Goal: Task Accomplishment & Management: Manage account settings

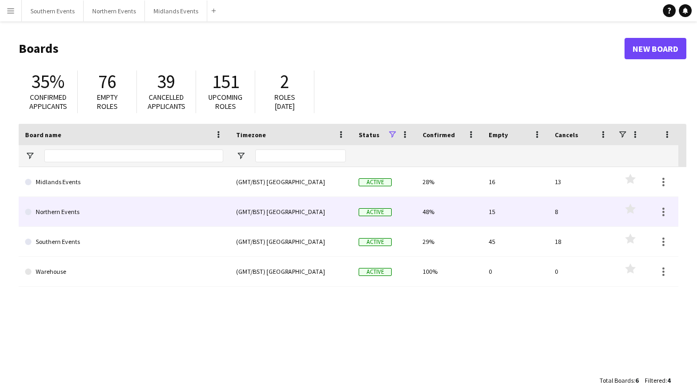
click at [63, 210] on link "Northern Events" at bounding box center [124, 212] width 198 height 30
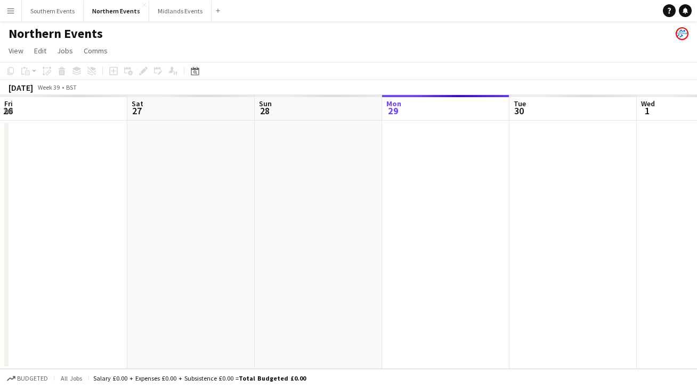
scroll to position [0, 255]
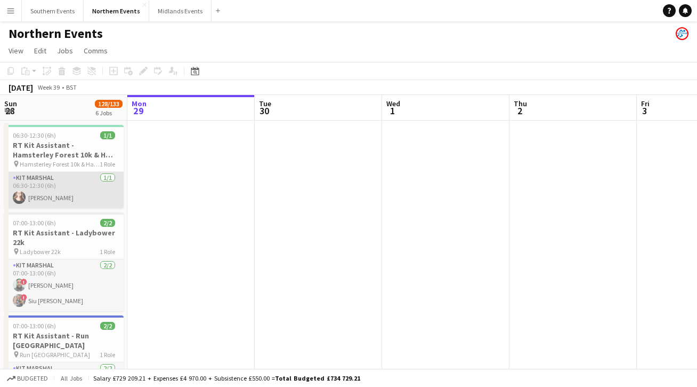
click at [89, 202] on app-card-role "Kit Marshal [DATE] 06:30-12:30 (6h) [PERSON_NAME]" at bounding box center [63, 190] width 119 height 36
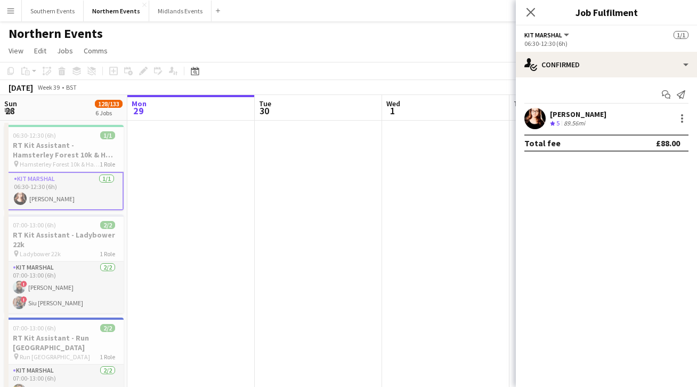
click at [656, 93] on div "Start chat Send notification" at bounding box center [607, 95] width 164 height 18
click at [661, 93] on app-icon "Start chat" at bounding box center [666, 94] width 15 height 15
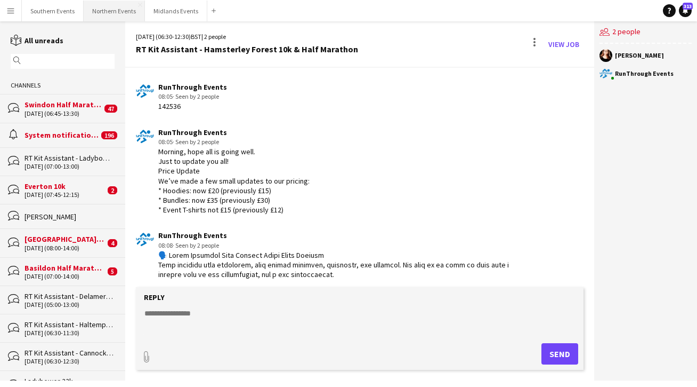
scroll to position [1333, 0]
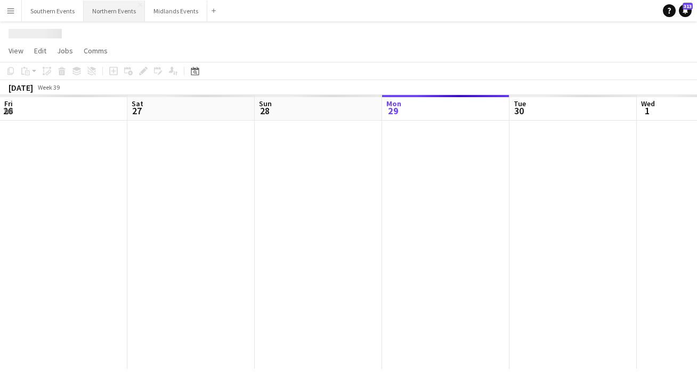
scroll to position [0, 255]
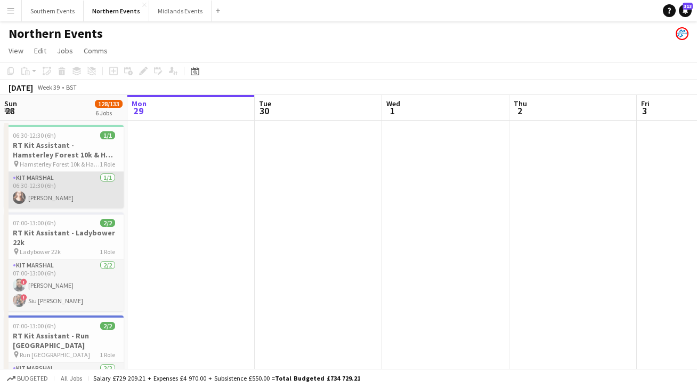
click at [87, 200] on app-card-role "Kit Marshal 1/1 06:30-12:30 (6h) Angelina Teofilova" at bounding box center [63, 190] width 119 height 36
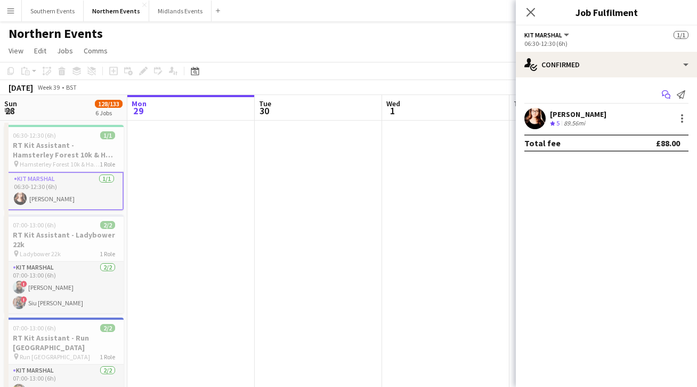
click at [670, 91] on icon "Start chat" at bounding box center [666, 94] width 9 height 9
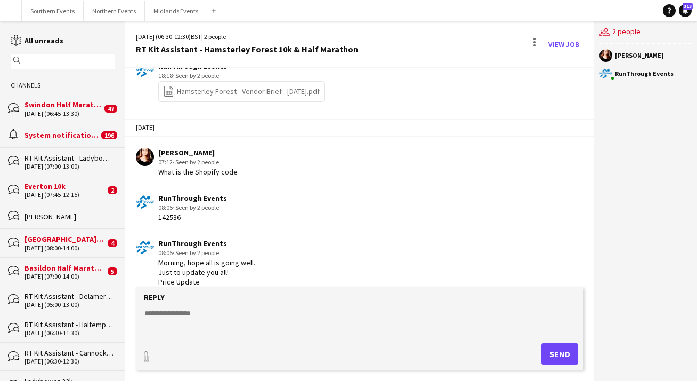
scroll to position [1305, 0]
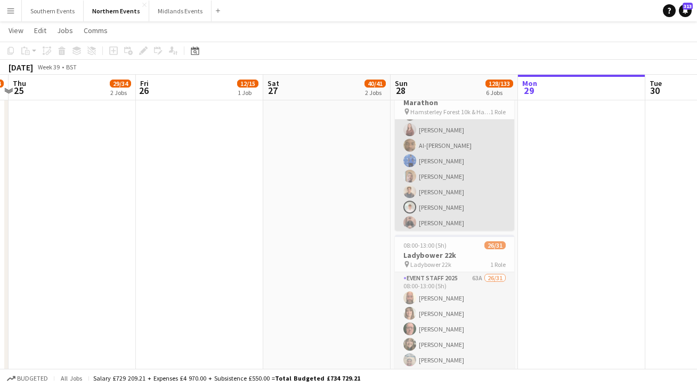
scroll to position [0, 247]
click at [459, 183] on app-card-role "Event Staff 2025 53/53 07:30-12:30 (5h) Ismail Raji RAVICHANDRA ANKAM Israel Eg…" at bounding box center [454, 354] width 119 height 840
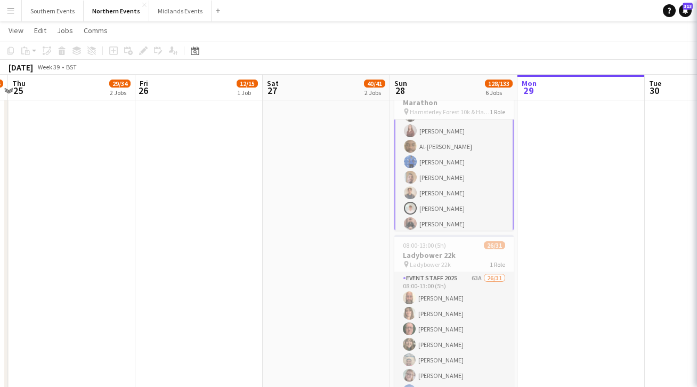
scroll to position [187, 0]
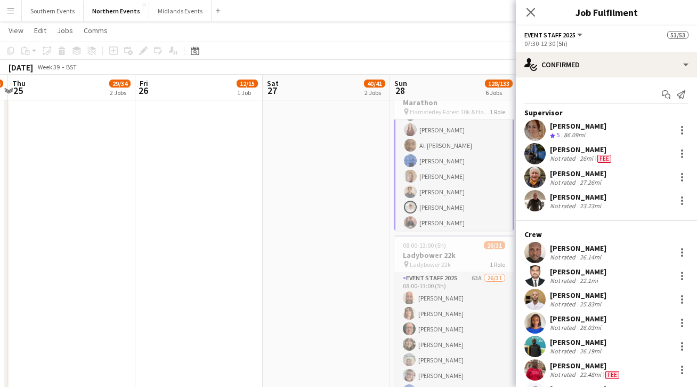
click at [536, 146] on app-user-avatar at bounding box center [535, 153] width 21 height 21
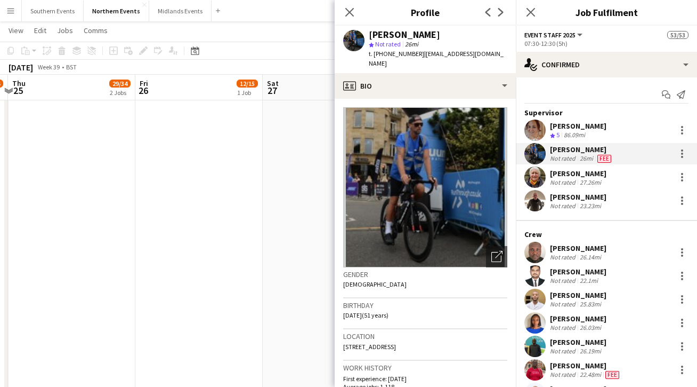
click at [538, 177] on app-user-avatar at bounding box center [535, 176] width 21 height 21
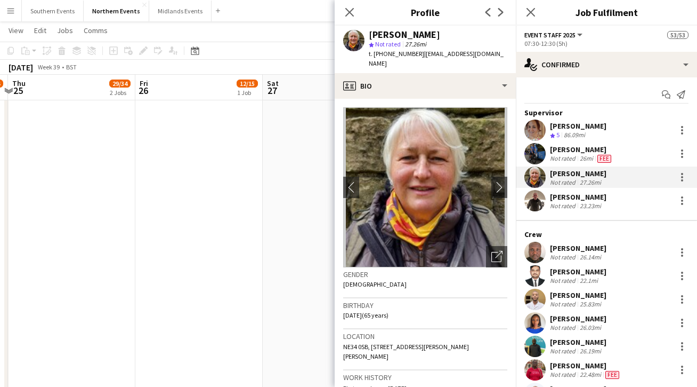
click at [536, 205] on app-user-avatar at bounding box center [535, 200] width 21 height 21
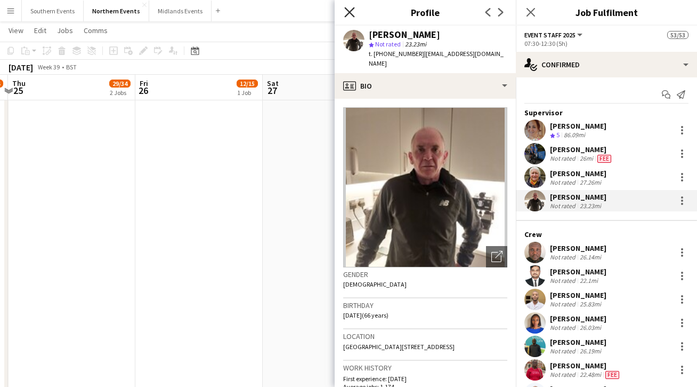
click at [349, 18] on app-icon "Close pop-in" at bounding box center [349, 12] width 15 height 15
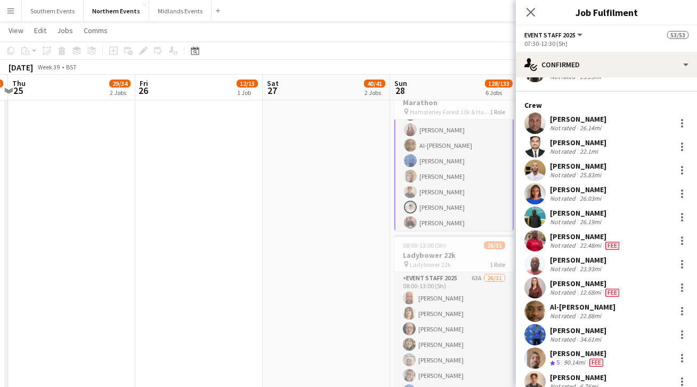
scroll to position [130, 0]
click at [538, 287] on app-user-avatar at bounding box center [535, 286] width 21 height 21
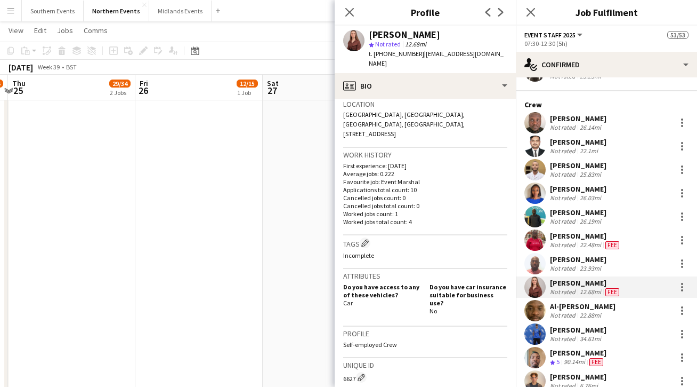
scroll to position [398, 0]
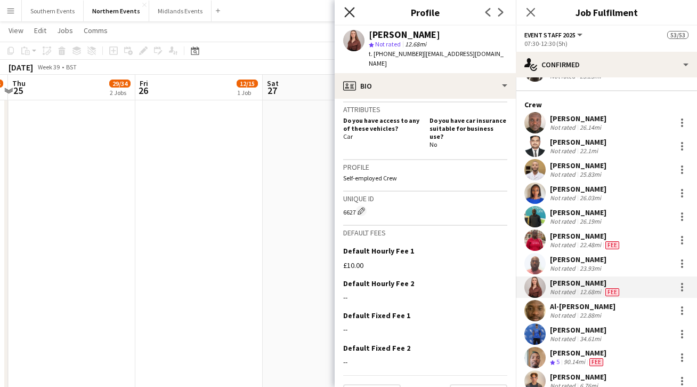
click at [348, 13] on icon "Close pop-in" at bounding box center [349, 12] width 10 height 10
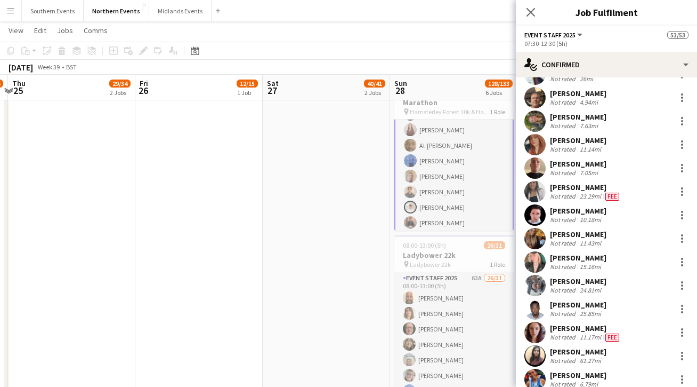
scroll to position [1033, 0]
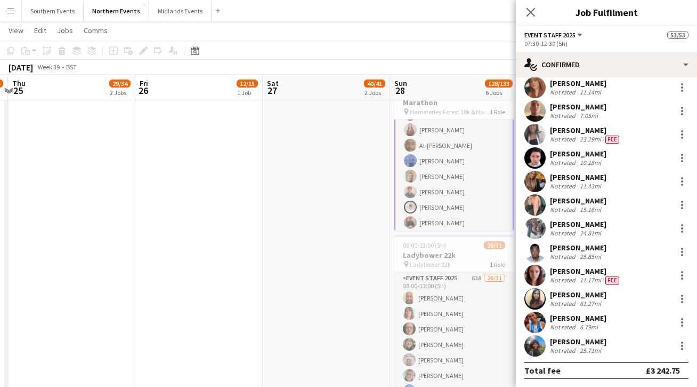
click at [541, 273] on app-user-avatar at bounding box center [535, 274] width 21 height 21
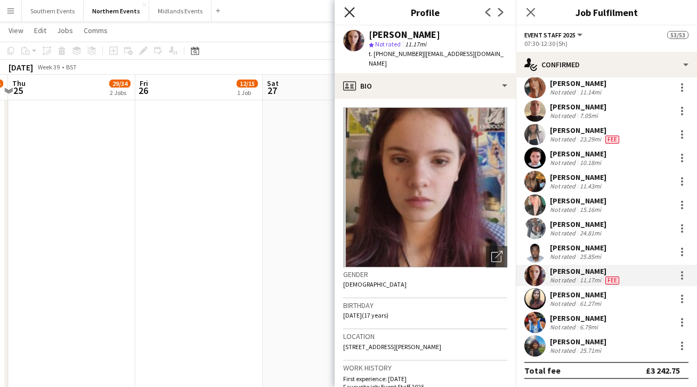
click at [347, 14] on icon at bounding box center [349, 12] width 10 height 10
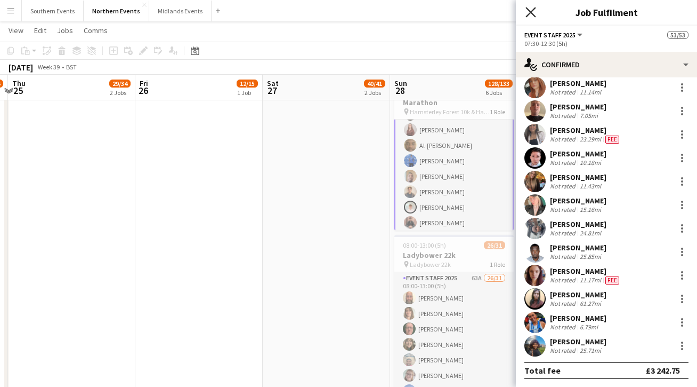
click at [534, 11] on icon "Close pop-in" at bounding box center [531, 12] width 10 height 10
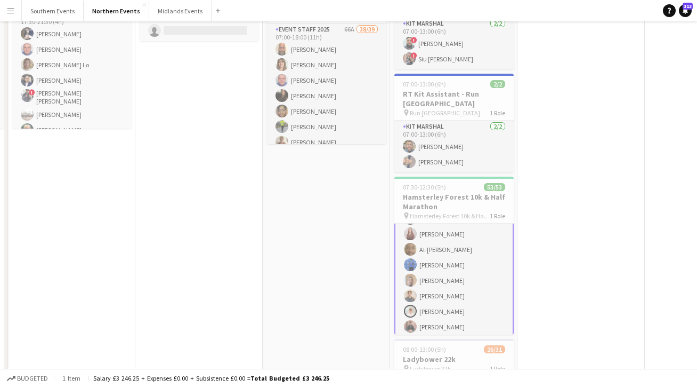
scroll to position [0, 0]
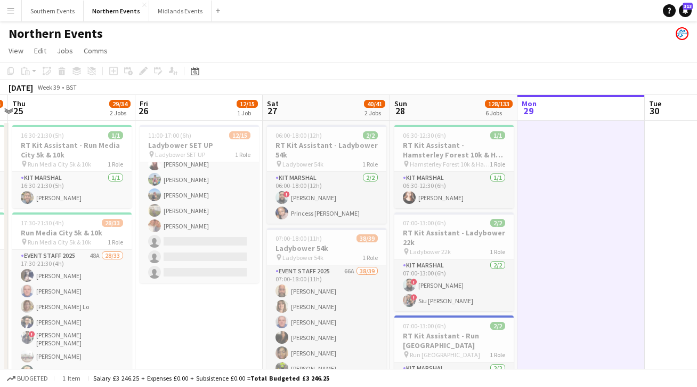
scroll to position [186, 0]
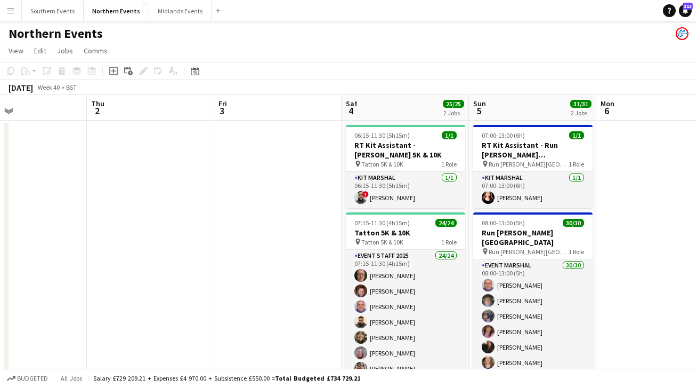
scroll to position [0, 435]
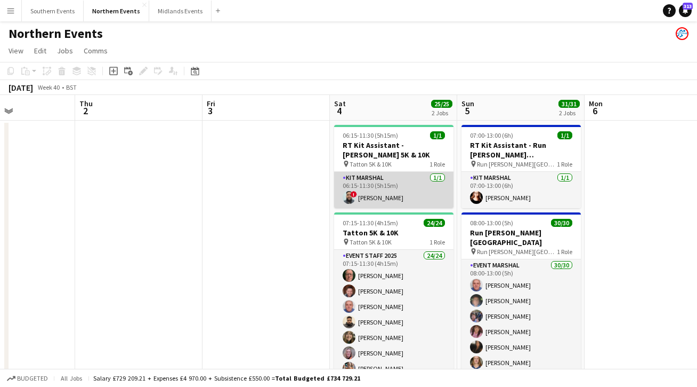
click at [381, 183] on app-card-role "Kit Marshal 1/1 06:15-11:30 (5h15m) ! Touseef Ahmed" at bounding box center [393, 190] width 119 height 36
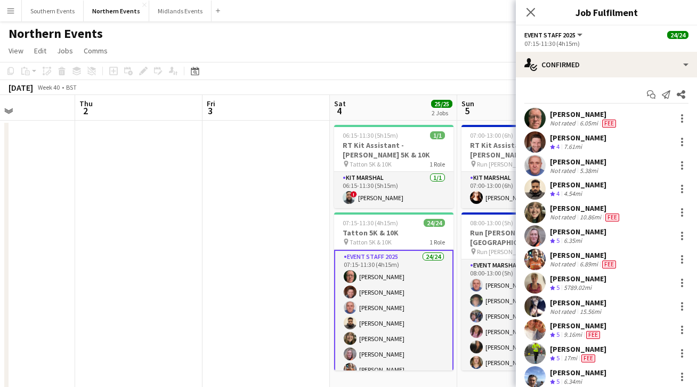
click at [538, 136] on app-user-avatar at bounding box center [535, 141] width 21 height 21
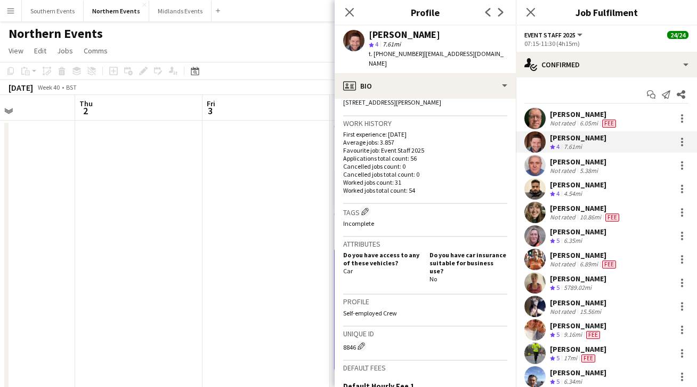
scroll to position [245, 0]
click at [345, 18] on app-icon "Close pop-in" at bounding box center [349, 12] width 15 height 15
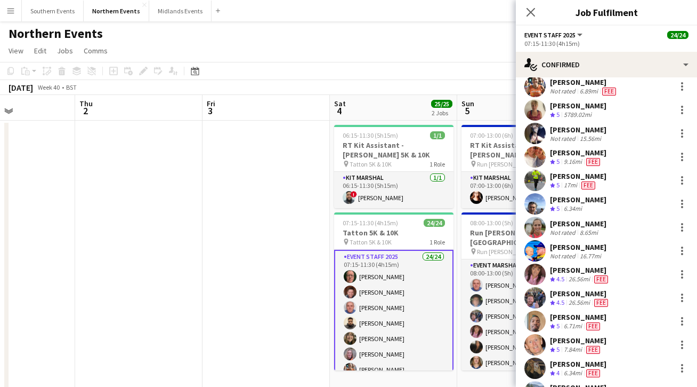
scroll to position [187, 0]
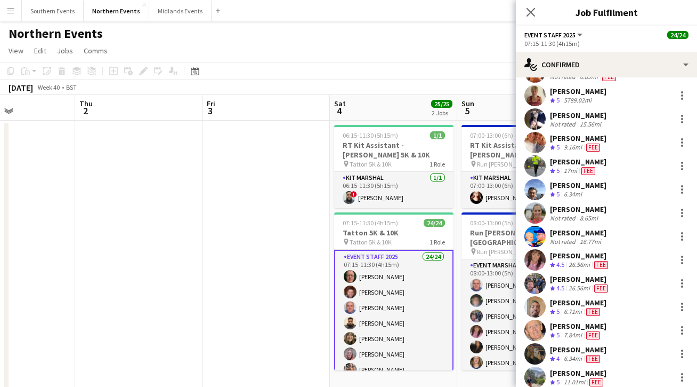
click at [535, 278] on app-user-avatar at bounding box center [535, 282] width 21 height 21
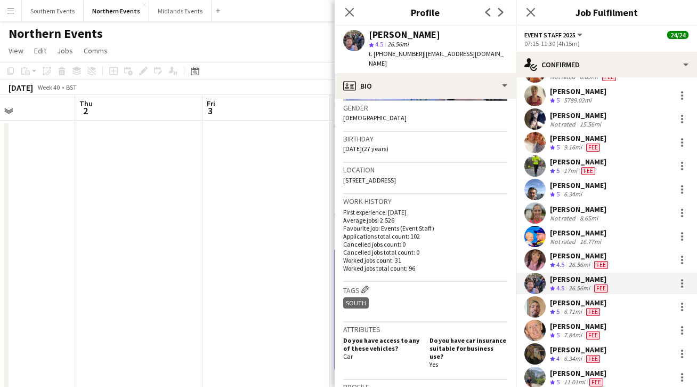
scroll to position [243, 0]
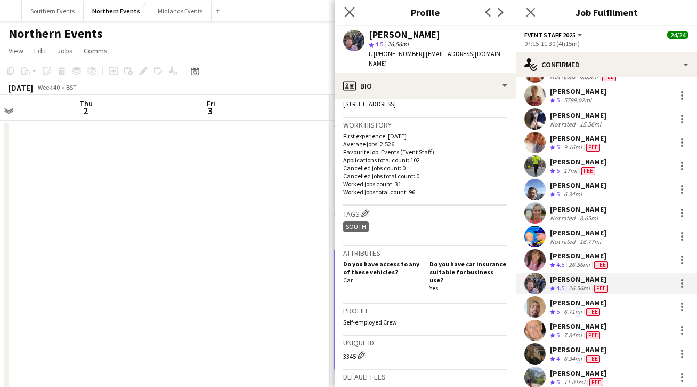
click at [348, 19] on app-icon "Close pop-in" at bounding box center [349, 12] width 15 height 15
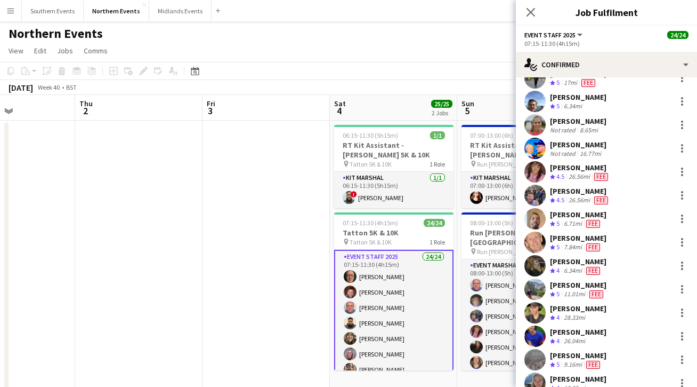
scroll to position [302, 0]
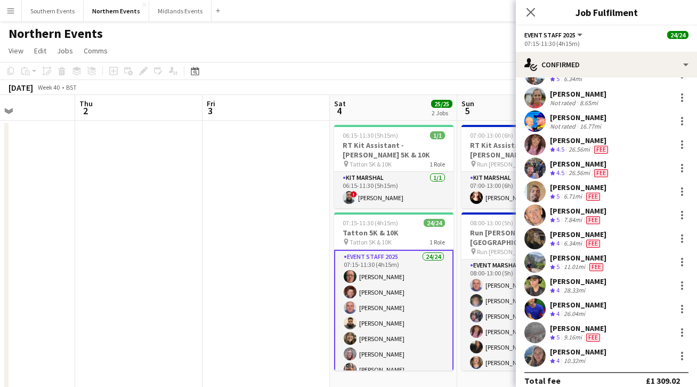
click at [533, 255] on app-user-avatar at bounding box center [535, 261] width 21 height 21
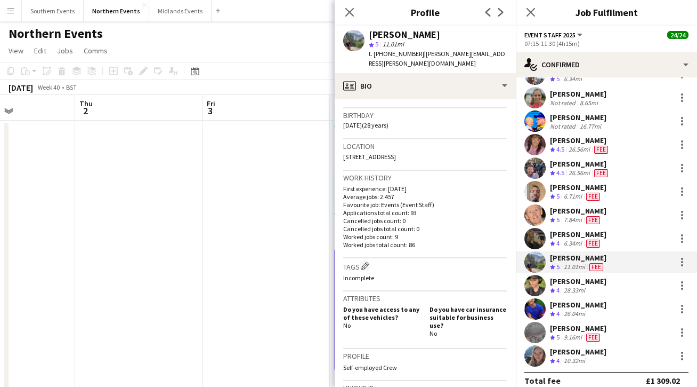
scroll to position [398, 0]
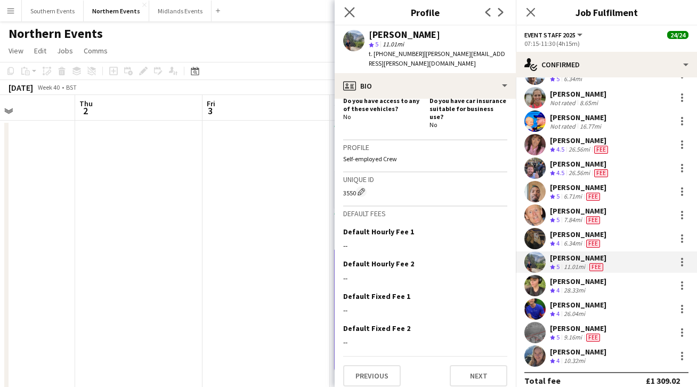
click at [346, 5] on div "Close pop-in" at bounding box center [350, 12] width 30 height 25
click at [346, 5] on app-icon "Close pop-in" at bounding box center [349, 12] width 15 height 15
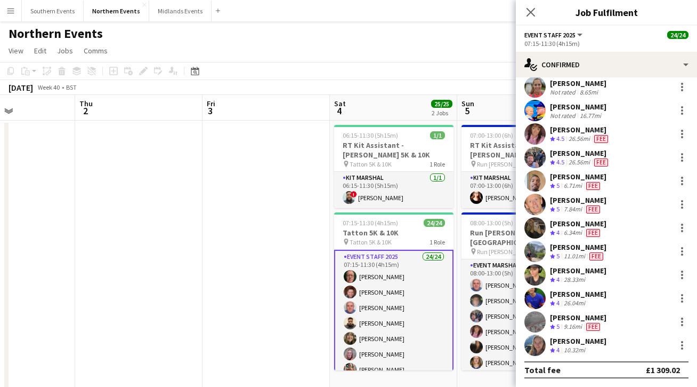
scroll to position [283, 0]
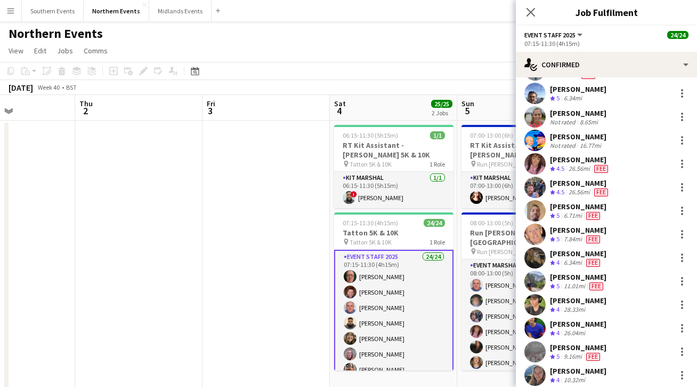
click at [539, 286] on app-user-avatar at bounding box center [535, 280] width 21 height 21
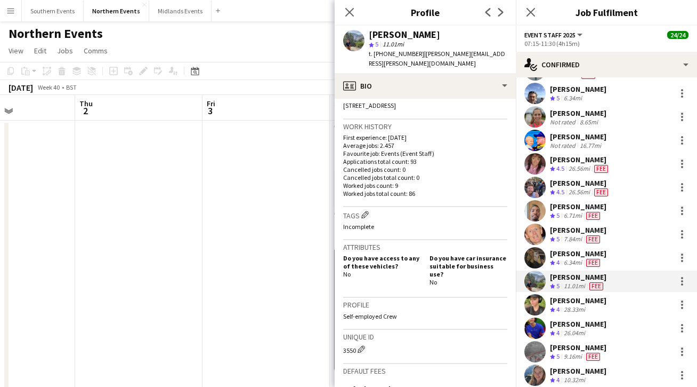
scroll to position [226, 0]
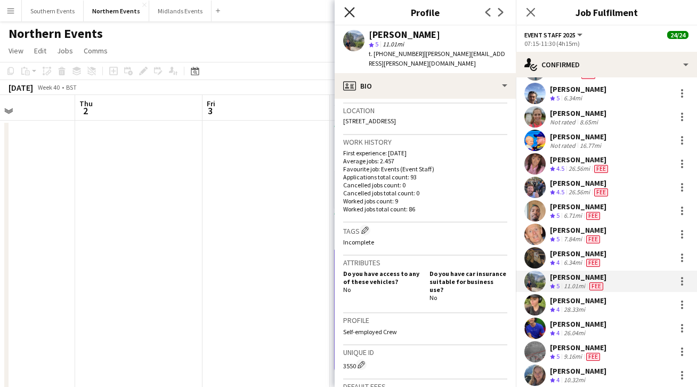
click at [346, 14] on icon "Close pop-in" at bounding box center [349, 12] width 10 height 10
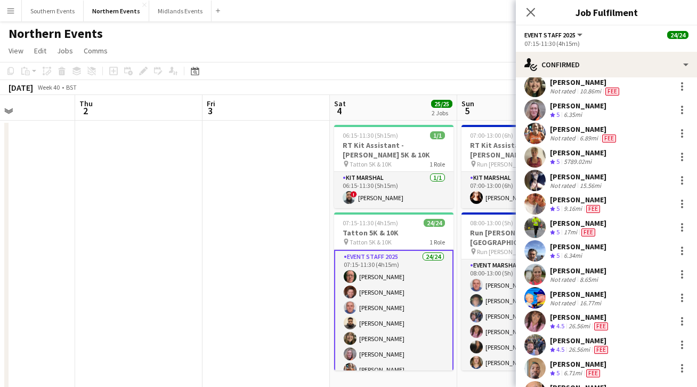
scroll to position [0, 0]
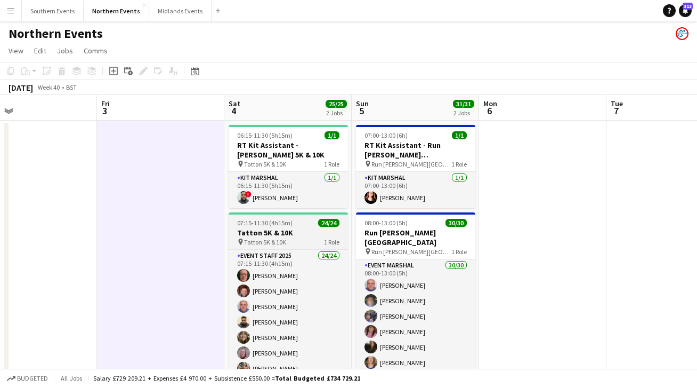
scroll to position [0, 416]
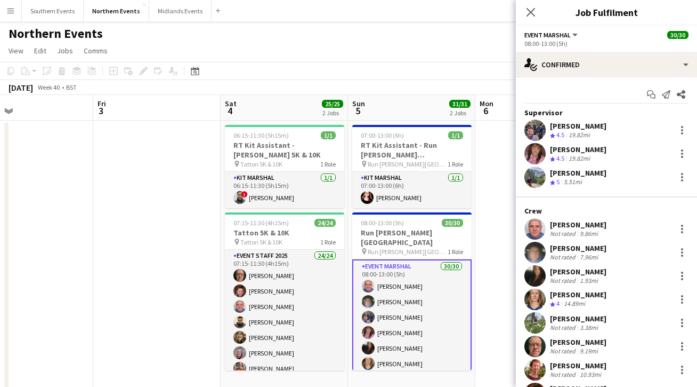
click at [589, 154] on div "19.82mi" at bounding box center [580, 158] width 26 height 9
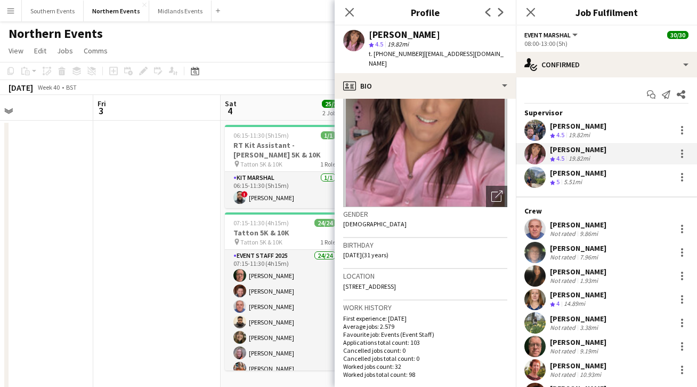
scroll to position [0, 0]
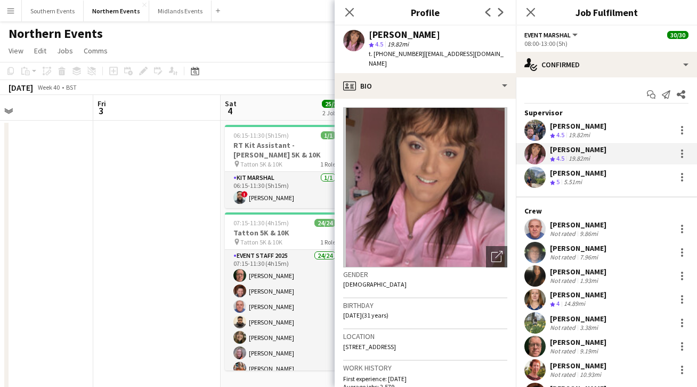
click at [349, 20] on div "Close pop-in" at bounding box center [350, 12] width 30 height 25
click at [348, 4] on div "Close pop-in" at bounding box center [350, 12] width 30 height 25
click at [347, 6] on app-icon "Close pop-in" at bounding box center [349, 12] width 15 height 15
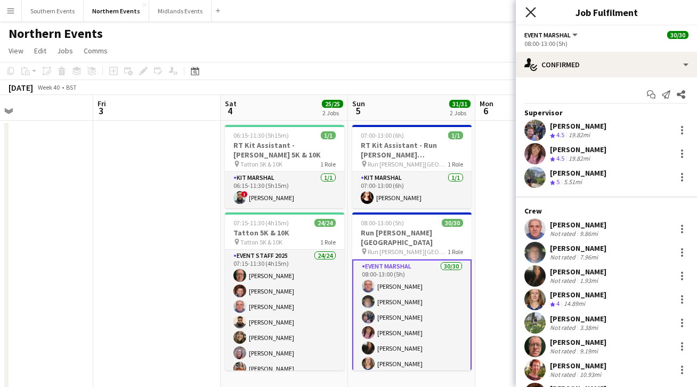
click at [530, 11] on icon "Close pop-in" at bounding box center [531, 12] width 10 height 10
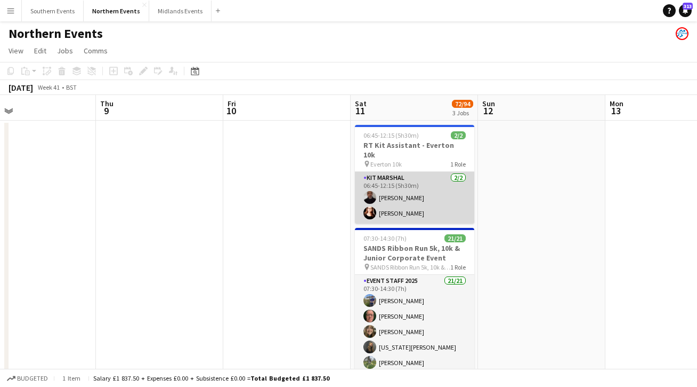
click at [423, 186] on app-card-role "Kit Marshal 2/2 06:45-12:15 (5h30m) Raymond Bell Angelina Teofilova" at bounding box center [414, 198] width 119 height 52
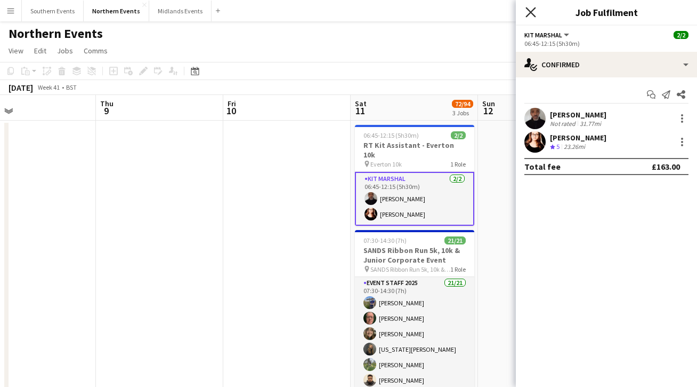
click at [528, 12] on icon "Close pop-in" at bounding box center [531, 12] width 10 height 10
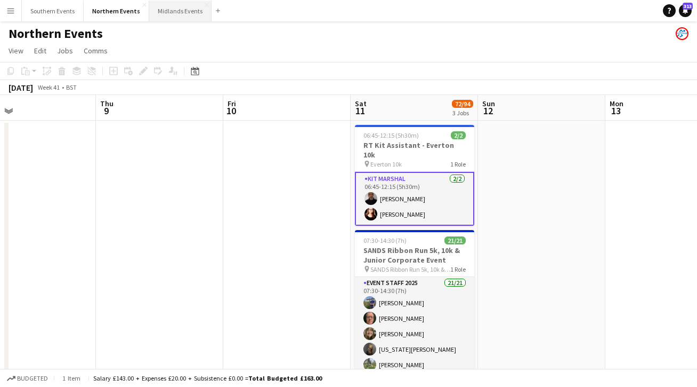
click at [181, 8] on button "Midlands Events Close" at bounding box center [180, 11] width 62 height 21
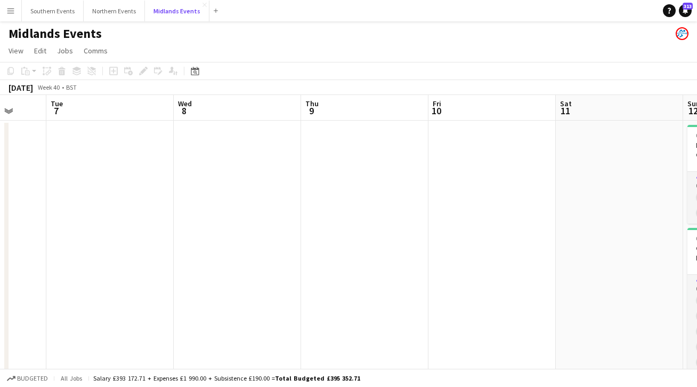
scroll to position [0, 461]
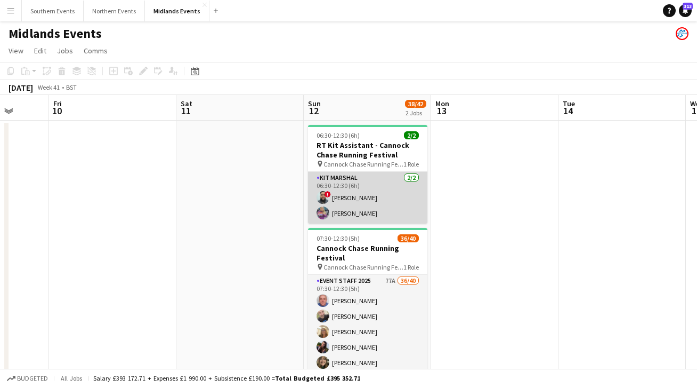
click at [393, 215] on app-card-role "Kit Marshal 2/2 06:30-12:30 (6h) ! Touseef Ahmed Gillian Mobbs" at bounding box center [367, 198] width 119 height 52
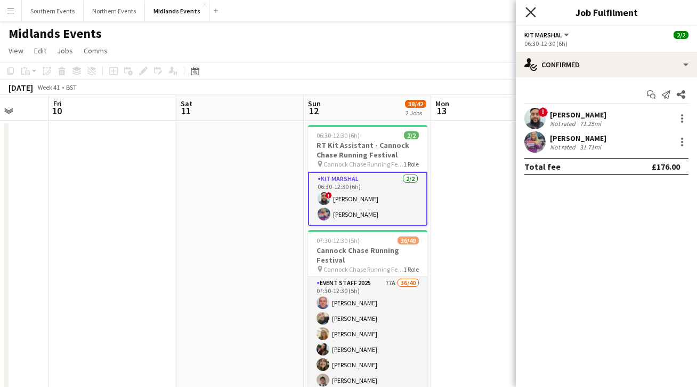
click at [527, 14] on icon "Close pop-in" at bounding box center [531, 12] width 10 height 10
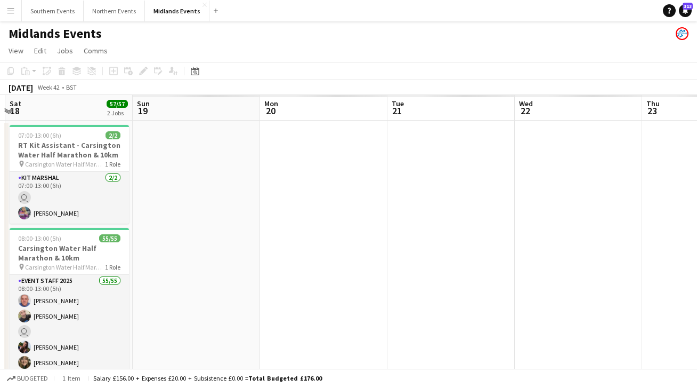
scroll to position [0, 378]
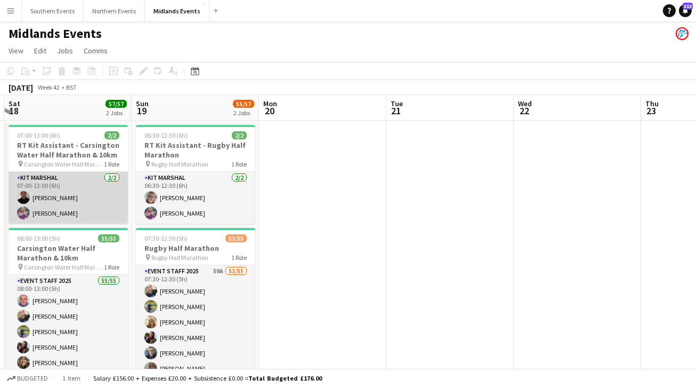
click at [86, 222] on app-card-role "Kit Marshal 2/2 07:00-13:00 (6h) Raymond Bell Gillian Mobbs" at bounding box center [68, 198] width 119 height 52
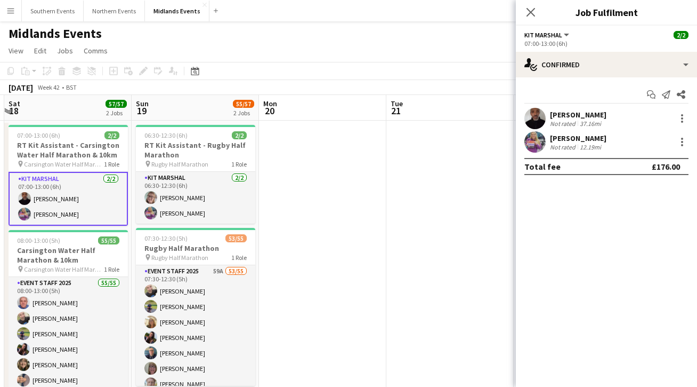
click at [538, 140] on app-user-avatar at bounding box center [535, 141] width 21 height 21
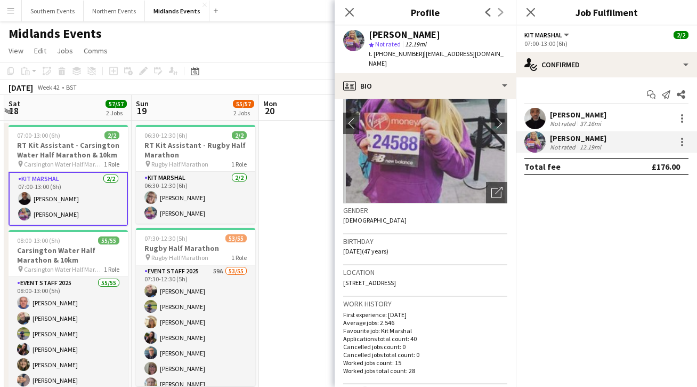
scroll to position [67, 0]
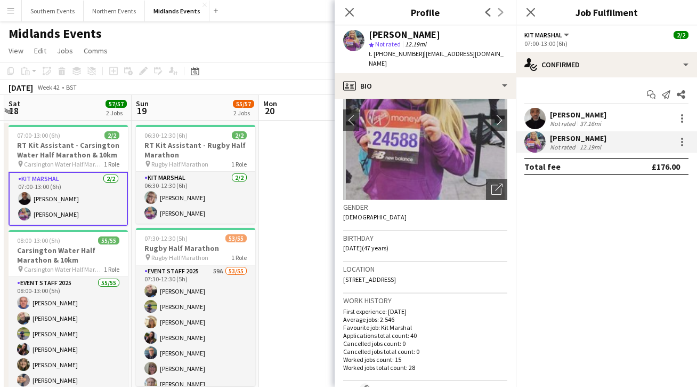
drag, startPoint x: 473, startPoint y: 270, endPoint x: 441, endPoint y: 268, distance: 32.0
click at [441, 268] on div "Location 9 Westfield Avenue, Heanor, Heanor, DE75 7BN" at bounding box center [425, 277] width 164 height 31
copy span "DE75 7BN"
click at [342, 12] on app-icon "Close pop-in" at bounding box center [349, 12] width 15 height 15
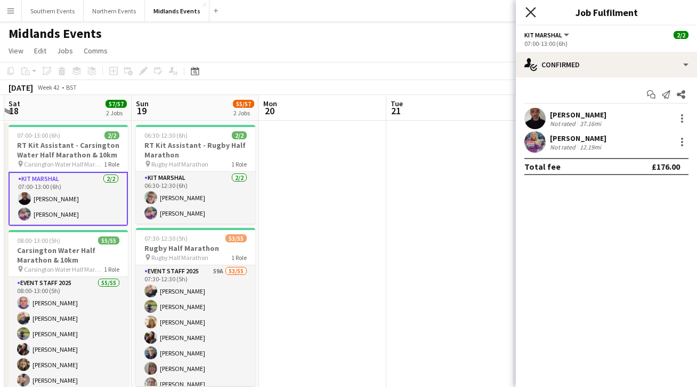
click at [528, 13] on icon "Close pop-in" at bounding box center [531, 12] width 10 height 10
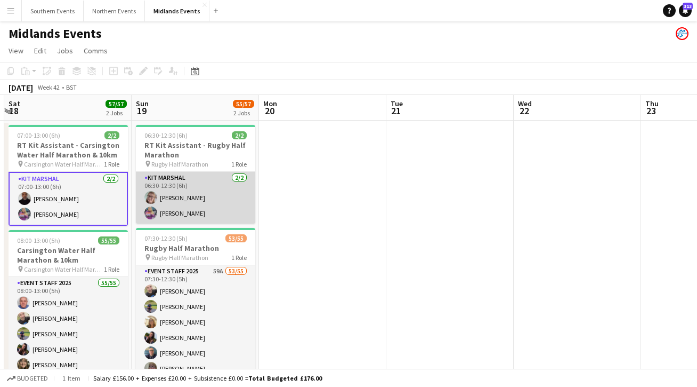
click at [242, 216] on app-card-role "Kit Marshal 2/2 06:30-12:30 (6h) Susan Brumby Gillian Mobbs" at bounding box center [195, 198] width 119 height 52
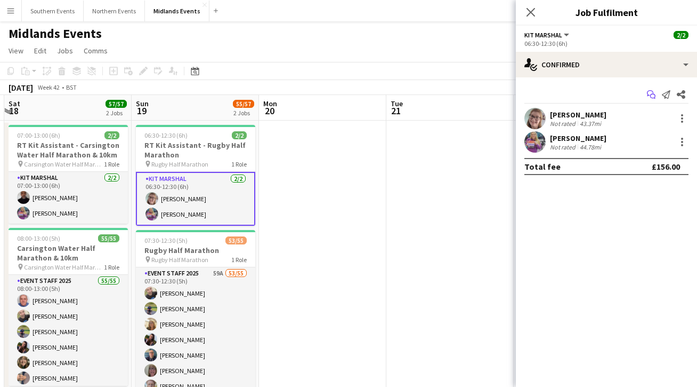
click at [656, 94] on app-icon "Start chat" at bounding box center [651, 94] width 15 height 15
click at [652, 96] on icon "Start chat" at bounding box center [651, 94] width 9 height 9
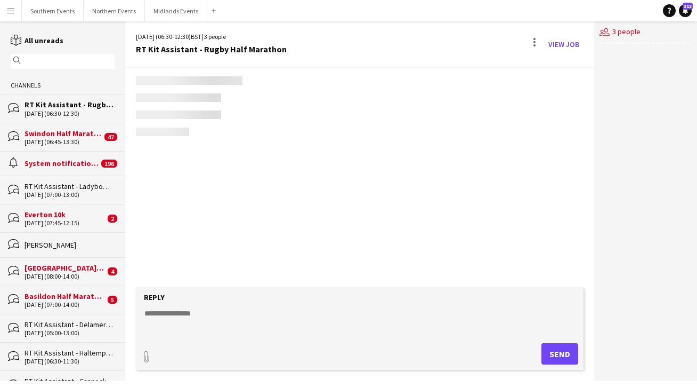
click at [541, 11] on app-navbar "Menu Boards Boards Boards All jobs Status Workforce Workforce My Workforce Recr…" at bounding box center [348, 10] width 697 height 21
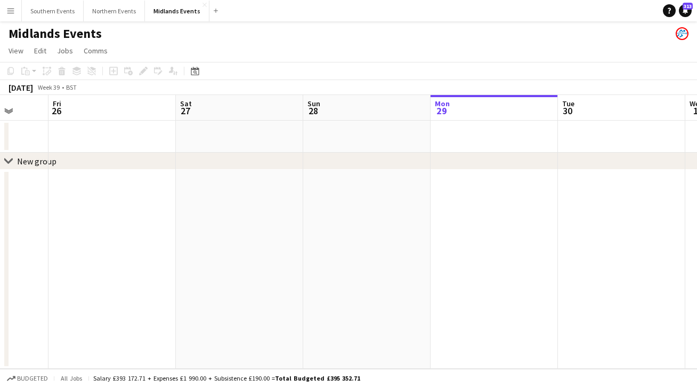
scroll to position [0, 331]
click at [8, 161] on icon at bounding box center [8, 160] width 8 height 4
click at [8, 161] on icon "chevron-right" at bounding box center [8, 161] width 9 height 9
click at [61, 18] on button "Southern Events Close" at bounding box center [53, 11] width 62 height 21
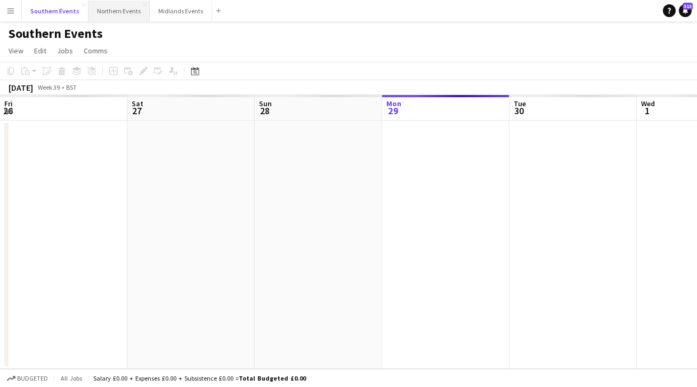
scroll to position [0, 255]
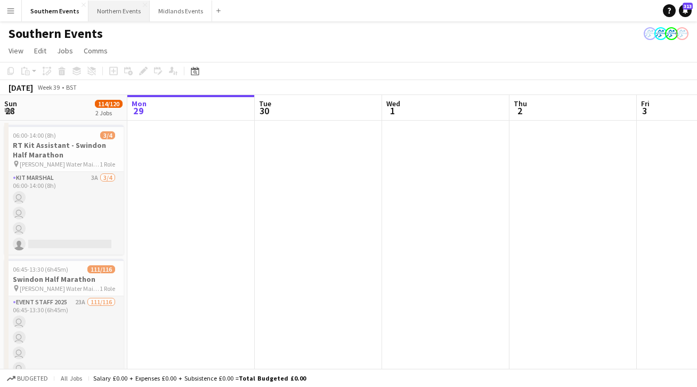
click at [104, 15] on button "Northern Events Close" at bounding box center [119, 11] width 61 height 21
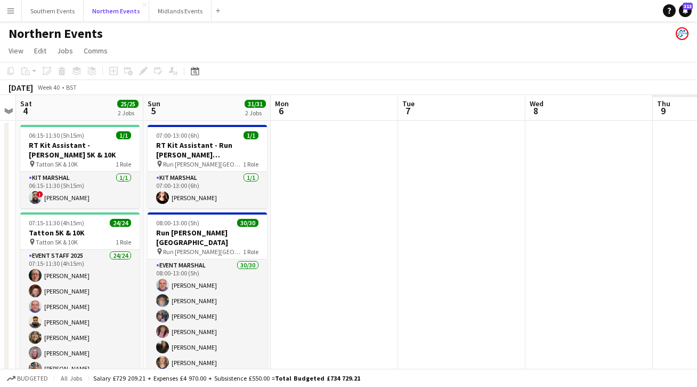
scroll to position [0, 310]
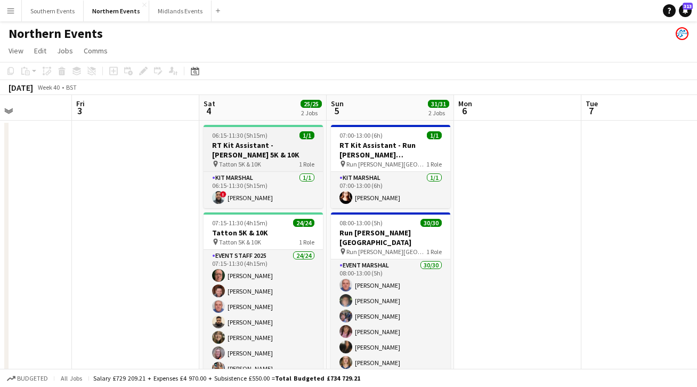
click at [239, 164] on span "Tatton 5K & 10K" at bounding box center [240, 164] width 42 height 8
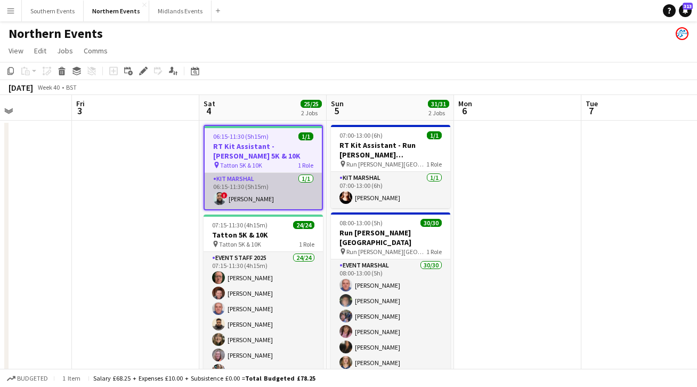
click at [256, 182] on app-card-role "Kit Marshal 1/1 06:15-11:30 (5h15m) ! Touseef Ahmed" at bounding box center [263, 191] width 117 height 36
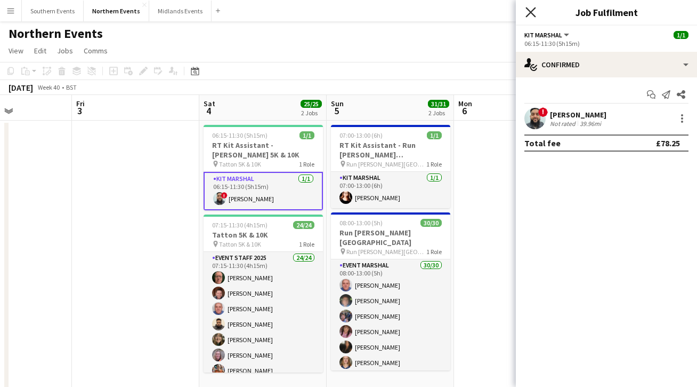
click at [526, 14] on icon "Close pop-in" at bounding box center [531, 12] width 10 height 10
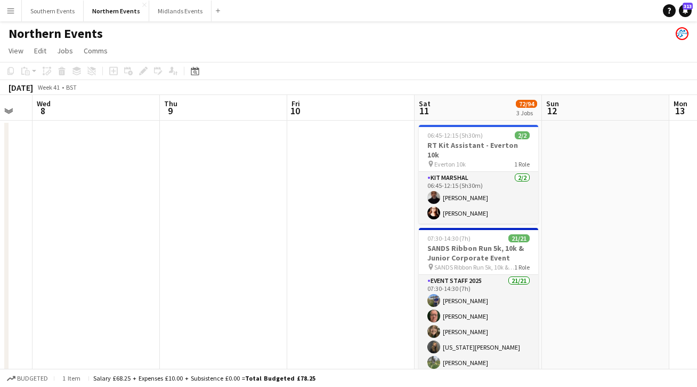
scroll to position [0, 489]
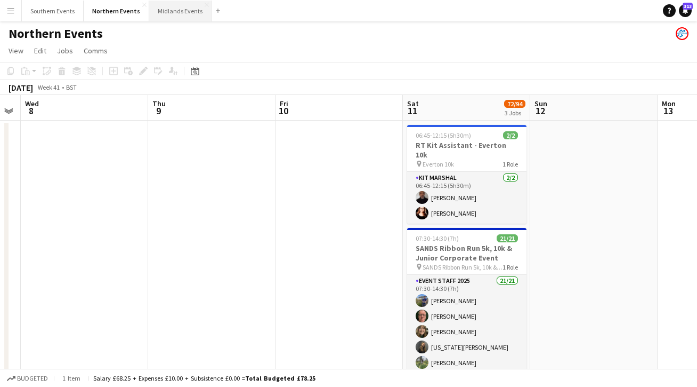
click at [172, 19] on button "Midlands Events Close" at bounding box center [180, 11] width 62 height 21
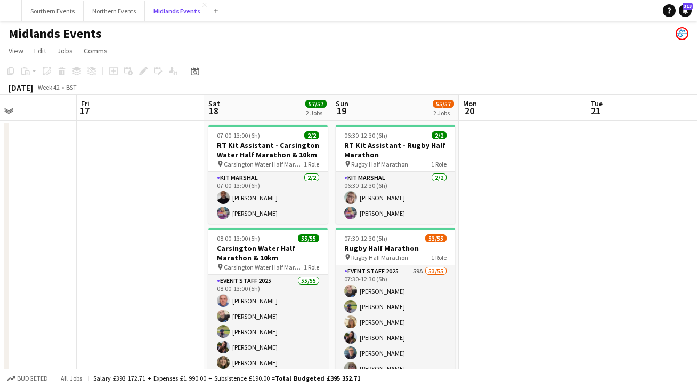
scroll to position [0, 324]
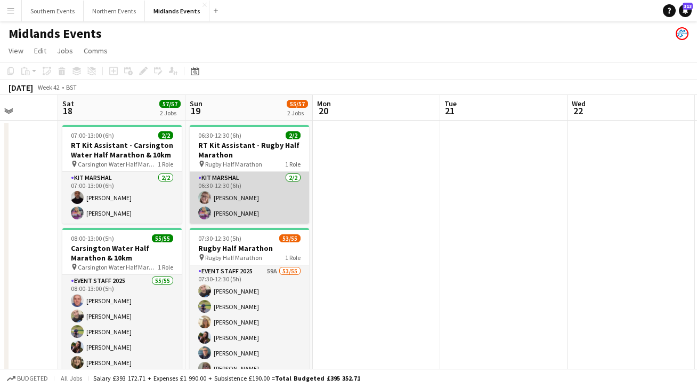
click at [273, 211] on app-card-role "Kit Marshal 2/2 06:30-12:30 (6h) Susan Brumby Gillian Mobbs" at bounding box center [249, 198] width 119 height 52
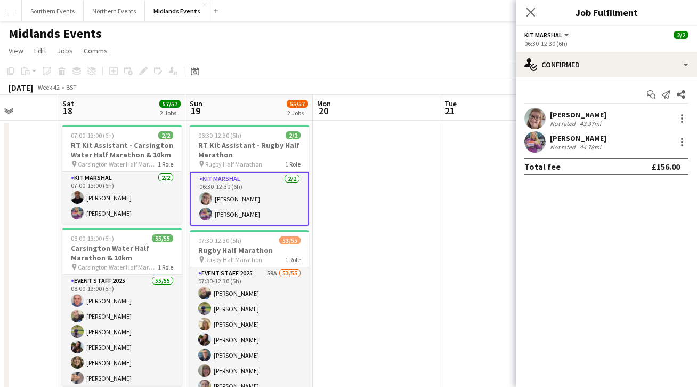
click at [530, 114] on app-user-avatar at bounding box center [535, 118] width 21 height 21
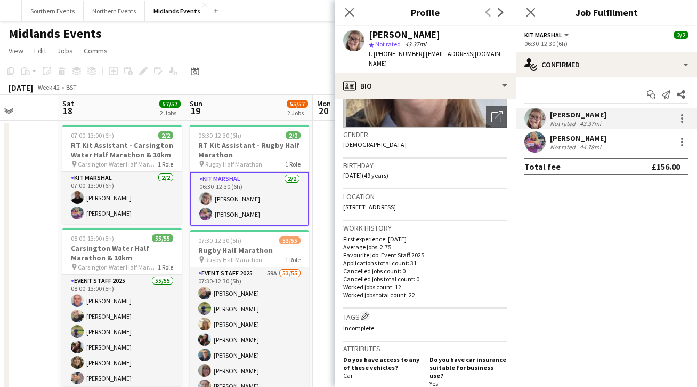
scroll to position [180, 0]
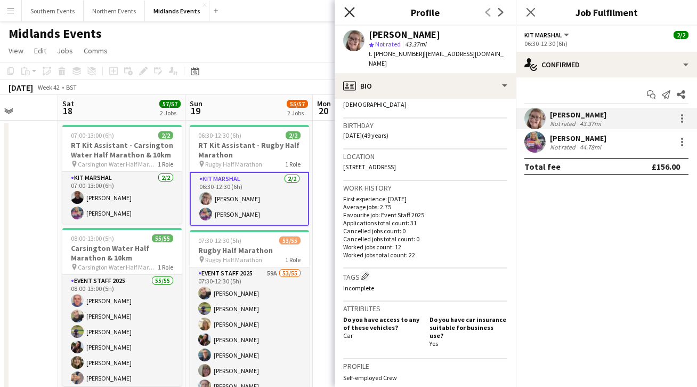
click at [351, 11] on icon at bounding box center [349, 12] width 10 height 10
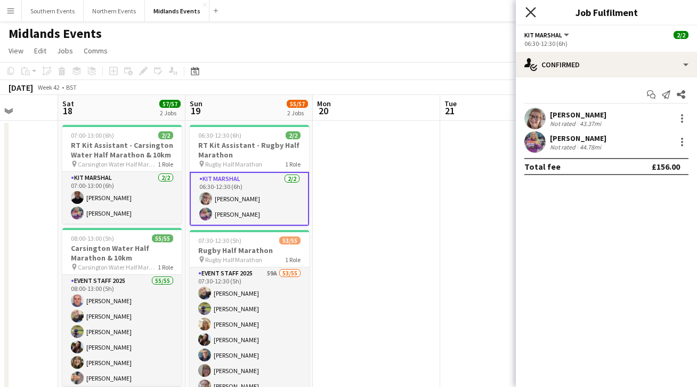
click at [532, 14] on icon "Close pop-in" at bounding box center [531, 12] width 10 height 10
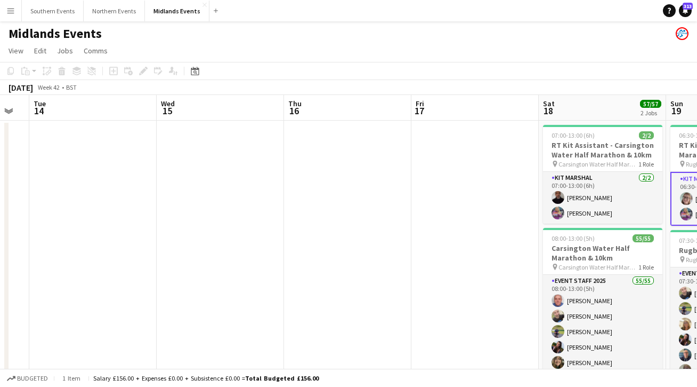
scroll to position [0, 220]
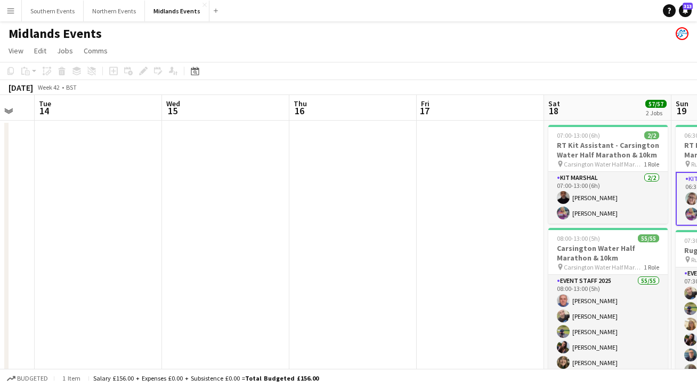
click at [10, 10] on app-icon "Menu" at bounding box center [10, 10] width 9 height 9
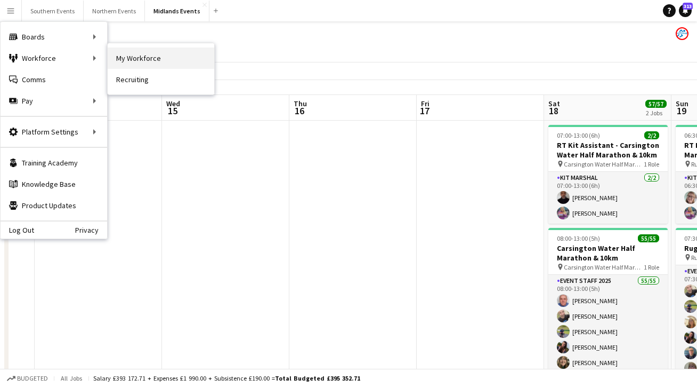
click at [152, 56] on link "My Workforce" at bounding box center [161, 57] width 107 height 21
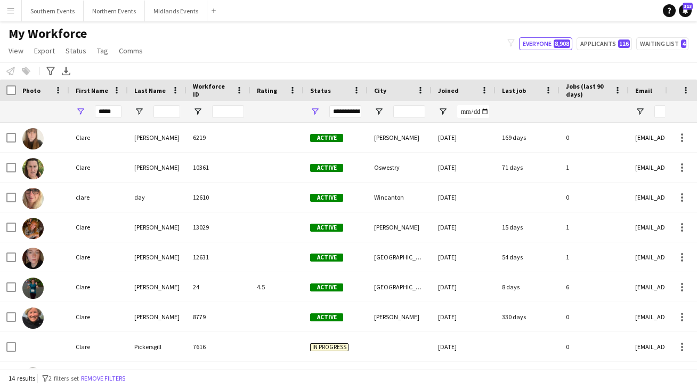
click at [122, 111] on div "*****" at bounding box center [98, 111] width 59 height 21
drag, startPoint x: 117, startPoint y: 111, endPoint x: 51, endPoint y: 117, distance: 66.3
click at [51, 117] on div "*****" at bounding box center [578, 111] width 1156 height 21
type input "*"
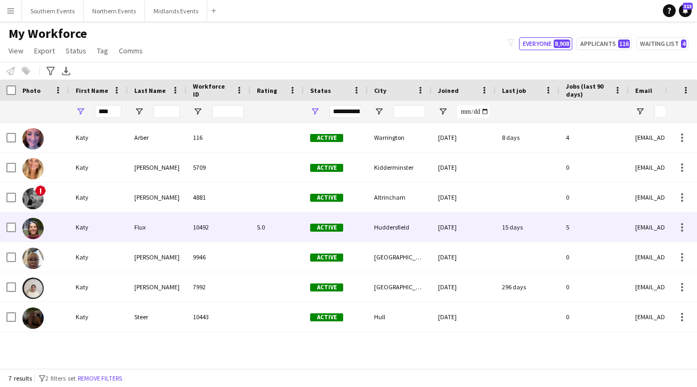
click at [37, 231] on img at bounding box center [32, 228] width 21 height 21
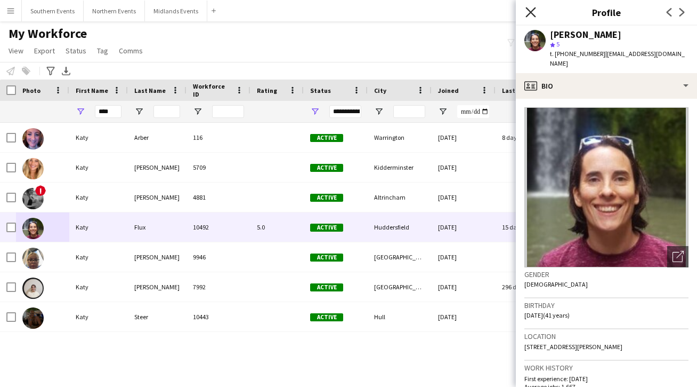
click at [531, 12] on icon at bounding box center [531, 12] width 10 height 10
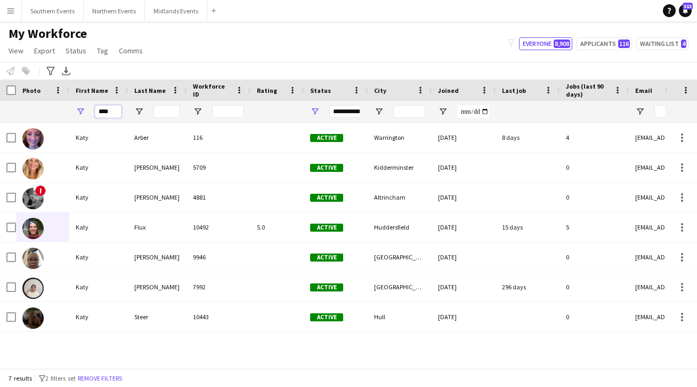
drag, startPoint x: 111, startPoint y: 114, endPoint x: 71, endPoint y: 112, distance: 40.0
click at [71, 112] on div "****" at bounding box center [98, 111] width 59 height 21
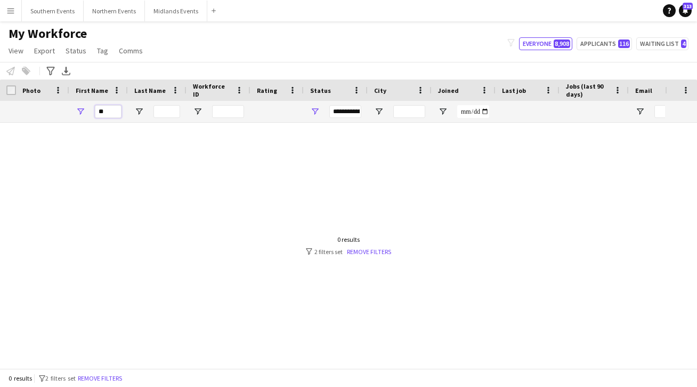
type input "*"
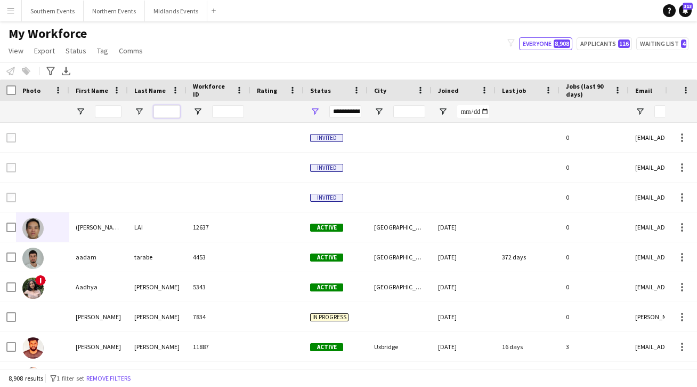
click at [167, 113] on input "Last Name Filter Input" at bounding box center [167, 111] width 27 height 13
type input "*"
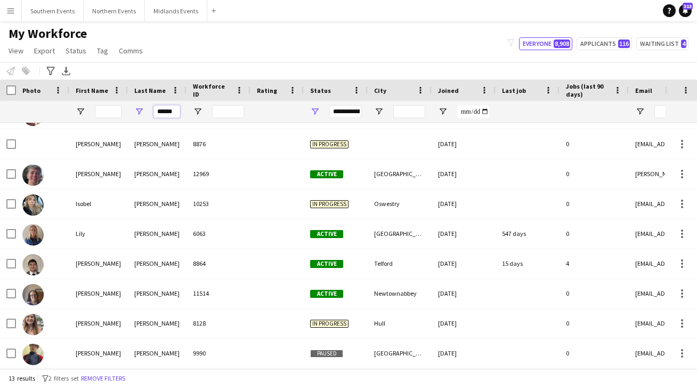
drag, startPoint x: 175, startPoint y: 110, endPoint x: 129, endPoint y: 109, distance: 46.4
click at [129, 109] on div "******" at bounding box center [157, 111] width 59 height 21
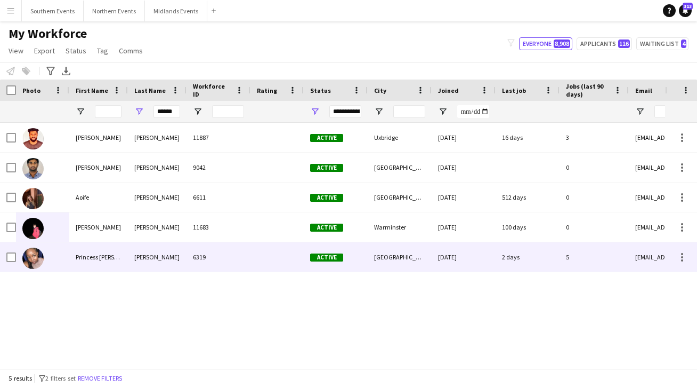
click at [93, 257] on div "Princess Ebal" at bounding box center [98, 256] width 59 height 29
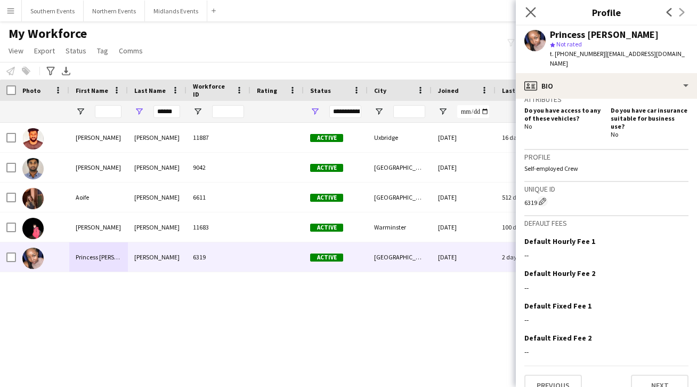
click at [529, 5] on app-icon "Close pop-in" at bounding box center [531, 12] width 15 height 15
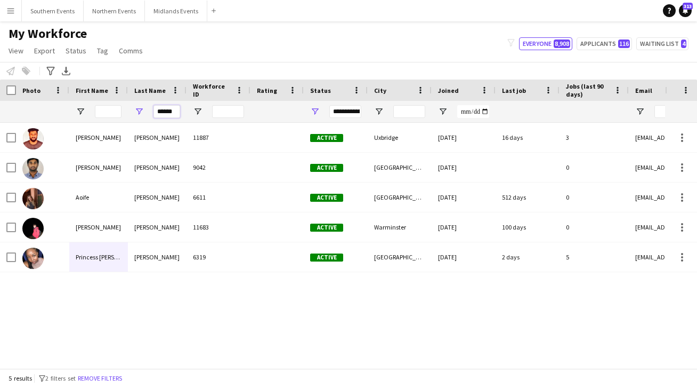
drag, startPoint x: 177, startPoint y: 112, endPoint x: 139, endPoint y: 112, distance: 38.4
click at [139, 112] on div "******" at bounding box center [157, 111] width 59 height 21
type input "******"
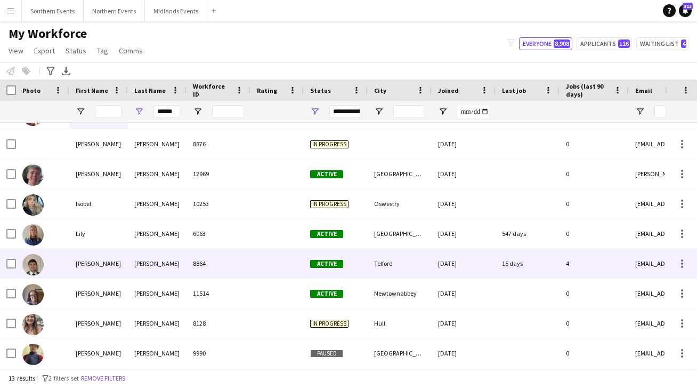
click at [84, 263] on div "Matthew" at bounding box center [98, 262] width 59 height 29
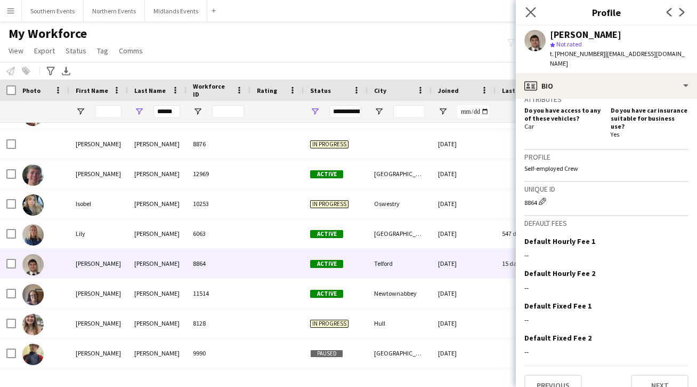
click at [530, 19] on app-icon "Close pop-in" at bounding box center [531, 12] width 15 height 15
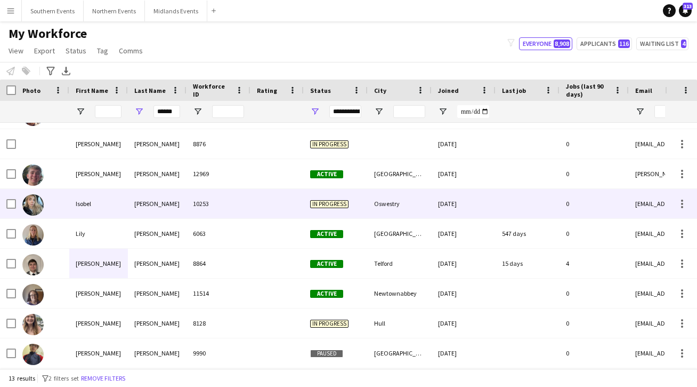
click at [71, 203] on div "Isobel" at bounding box center [98, 203] width 59 height 29
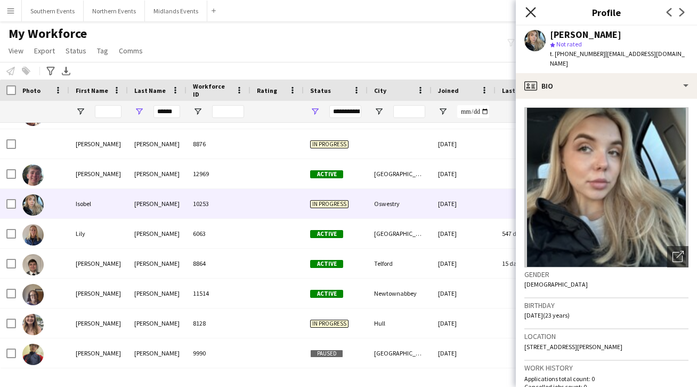
click at [530, 13] on icon at bounding box center [531, 12] width 10 height 10
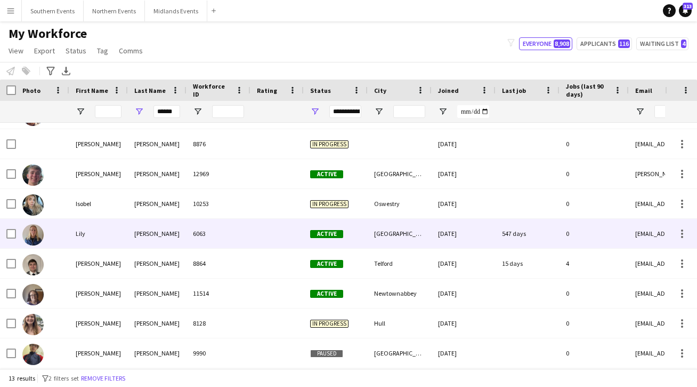
click at [81, 231] on div "Lily" at bounding box center [98, 233] width 59 height 29
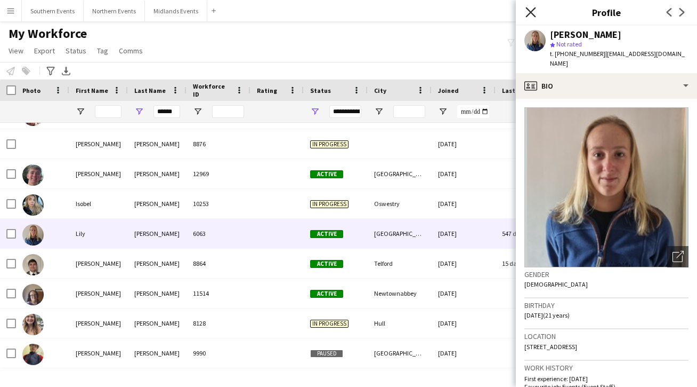
click at [528, 13] on icon "Close pop-in" at bounding box center [531, 12] width 10 height 10
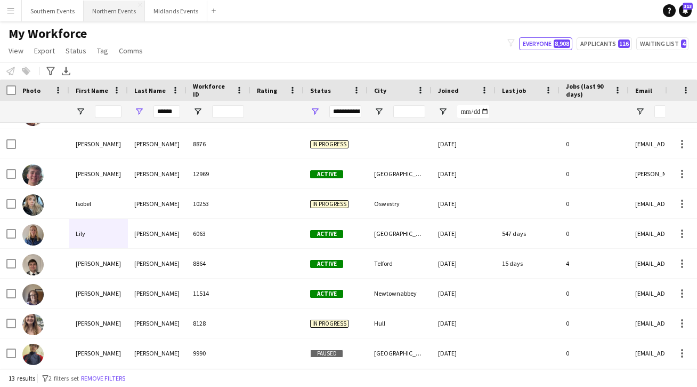
click at [112, 18] on button "Northern Events Close" at bounding box center [114, 11] width 61 height 21
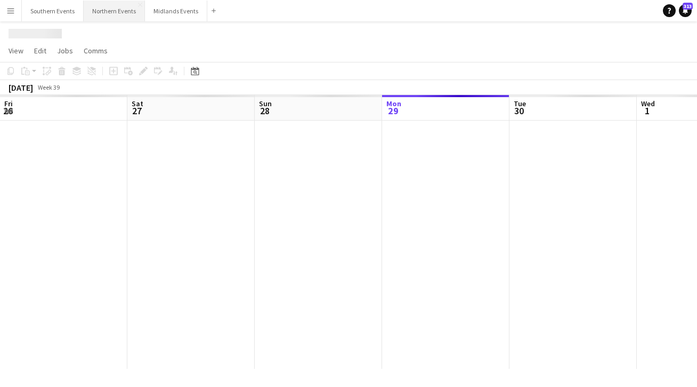
scroll to position [0, 255]
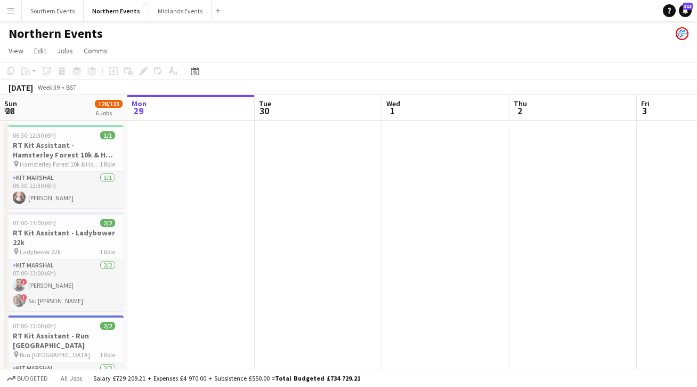
click at [11, 12] on app-icon "Menu" at bounding box center [10, 10] width 9 height 9
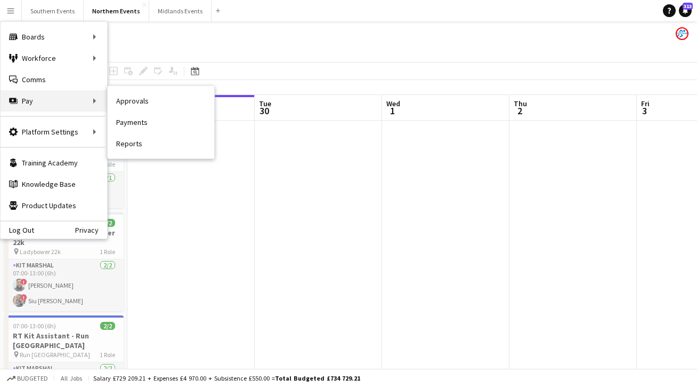
click at [57, 97] on div "Pay Pay" at bounding box center [54, 100] width 107 height 21
click at [78, 103] on div "Pay Pay" at bounding box center [54, 100] width 107 height 21
click at [139, 127] on link "Payments" at bounding box center [161, 121] width 107 height 21
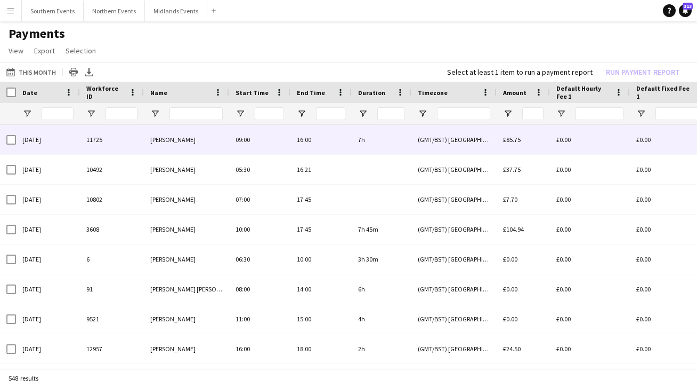
click at [106, 151] on div "11725" at bounding box center [112, 139] width 64 height 29
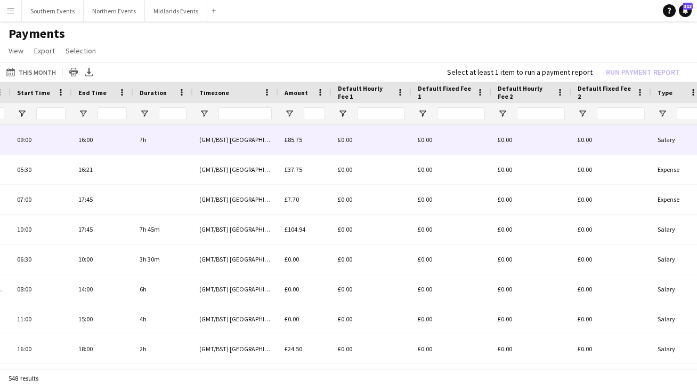
scroll to position [0, 260]
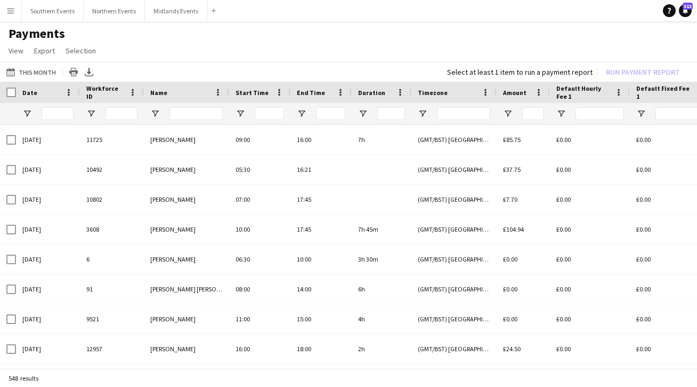
click at [14, 13] on app-icon "Menu" at bounding box center [10, 10] width 9 height 9
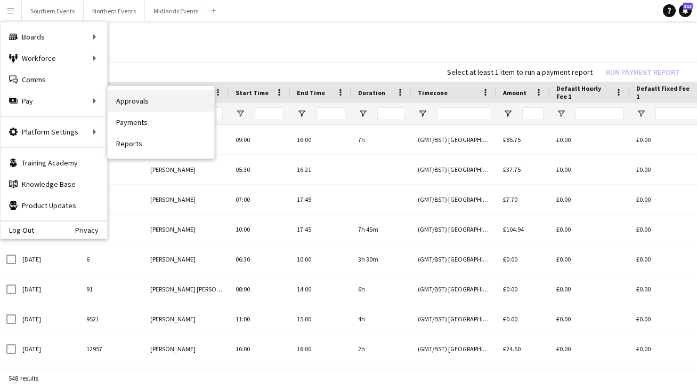
click at [139, 104] on link "Approvals" at bounding box center [161, 100] width 107 height 21
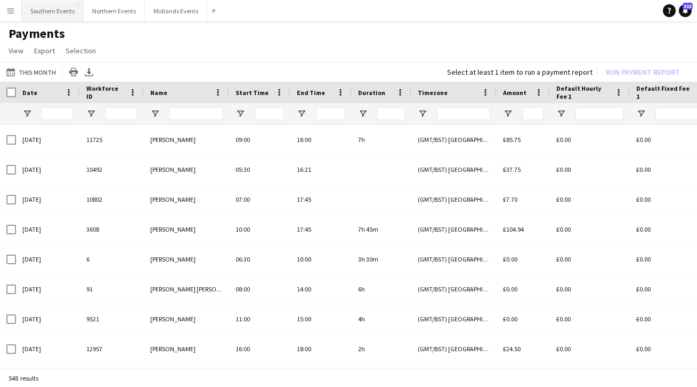
click at [44, 14] on button "Southern Events Close" at bounding box center [53, 11] width 62 height 21
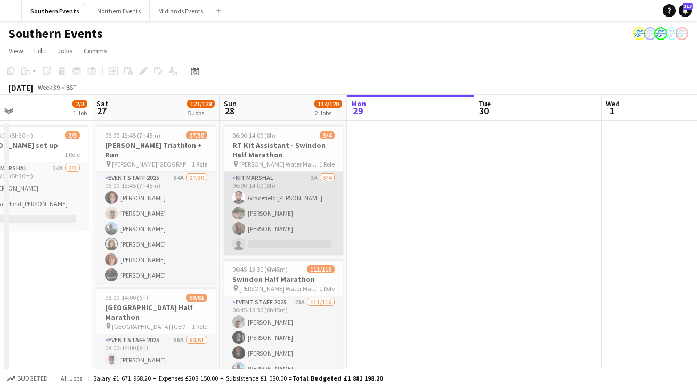
click at [291, 232] on app-card-role "Kit Marshal 3A 3/4 06:00-14:00 (8h) Gracefield Anobaah Attoh Ian Williams Jade …" at bounding box center [283, 213] width 119 height 83
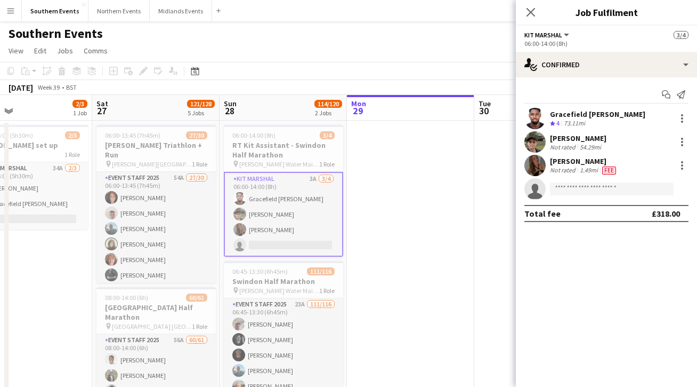
click at [559, 163] on div "Jade Faulds" at bounding box center [584, 161] width 68 height 10
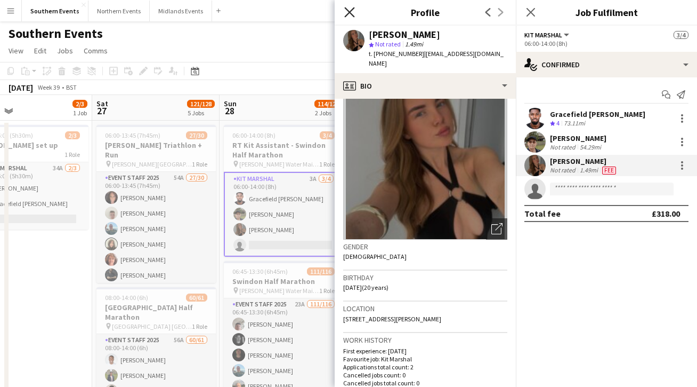
click at [349, 14] on icon "Close pop-in" at bounding box center [349, 12] width 10 height 10
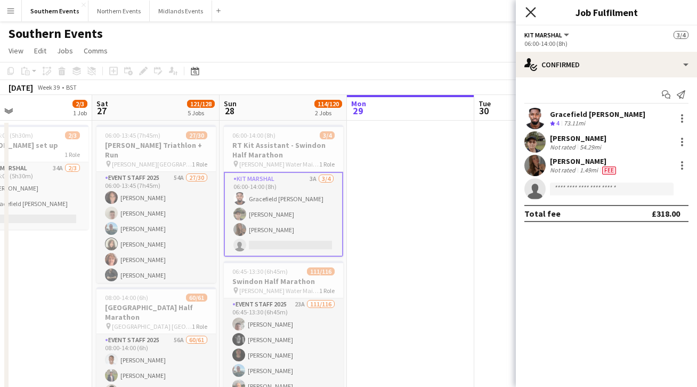
click at [533, 11] on icon "Close pop-in" at bounding box center [531, 12] width 10 height 10
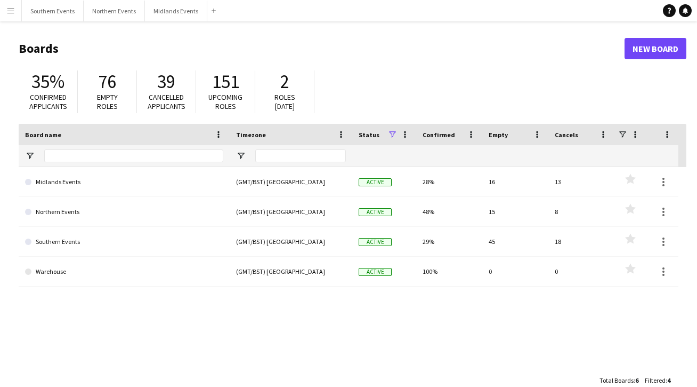
click at [13, 9] on app-icon "Menu" at bounding box center [10, 10] width 9 height 9
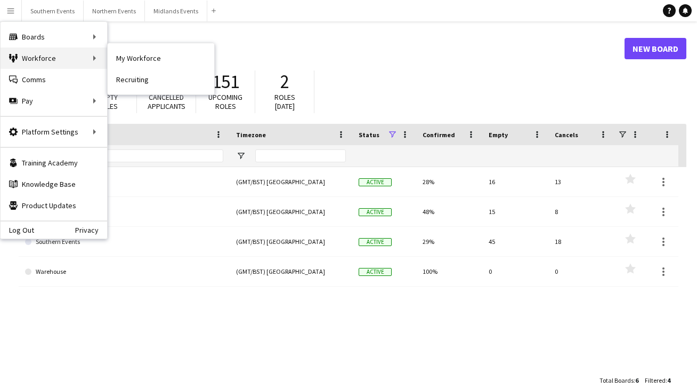
click at [38, 54] on div "Workforce Workforce" at bounding box center [54, 57] width 107 height 21
click at [60, 51] on div "Workforce Workforce" at bounding box center [54, 57] width 107 height 21
click at [78, 52] on div "Workforce Workforce" at bounding box center [54, 57] width 107 height 21
click at [95, 60] on div "Workforce Workforce" at bounding box center [54, 57] width 107 height 21
click at [100, 60] on div "Workforce Workforce" at bounding box center [54, 57] width 107 height 21
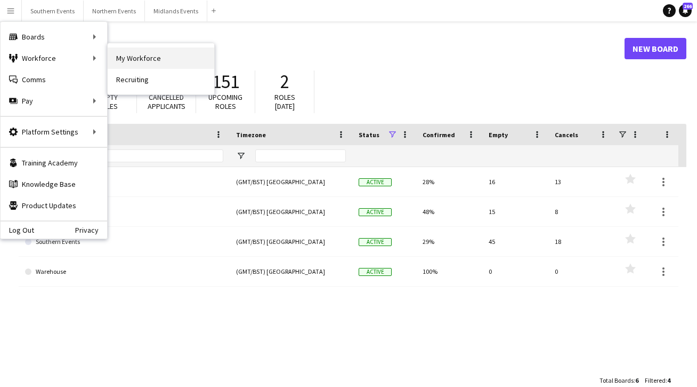
click at [148, 51] on link "My Workforce" at bounding box center [161, 57] width 107 height 21
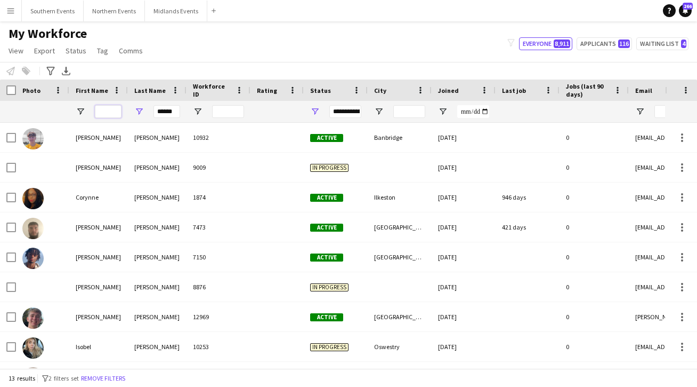
click at [104, 117] on input "First Name Filter Input" at bounding box center [108, 111] width 27 height 13
drag, startPoint x: 178, startPoint y: 111, endPoint x: 117, endPoint y: 107, distance: 60.9
click at [117, 107] on div "******" at bounding box center [578, 111] width 1156 height 21
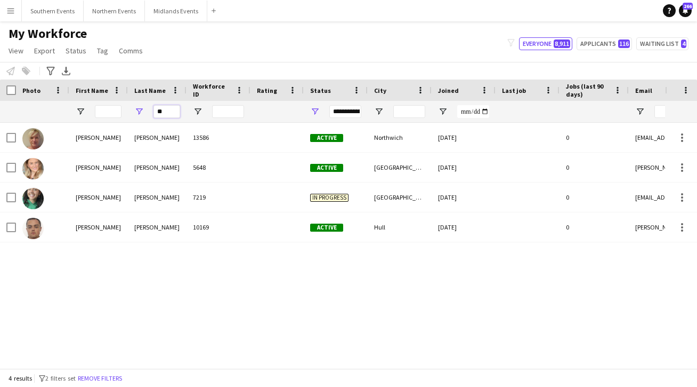
type input "*"
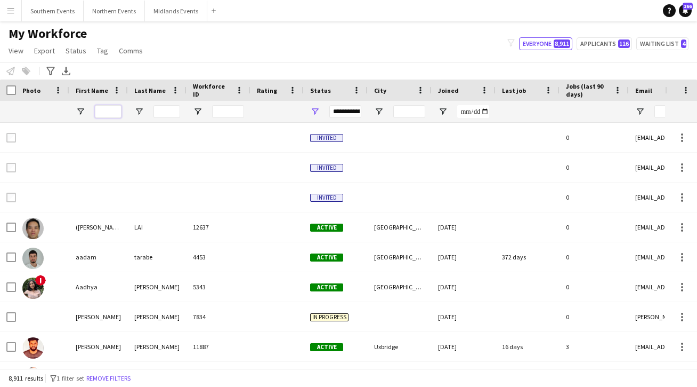
click at [113, 114] on input "First Name Filter Input" at bounding box center [108, 111] width 27 height 13
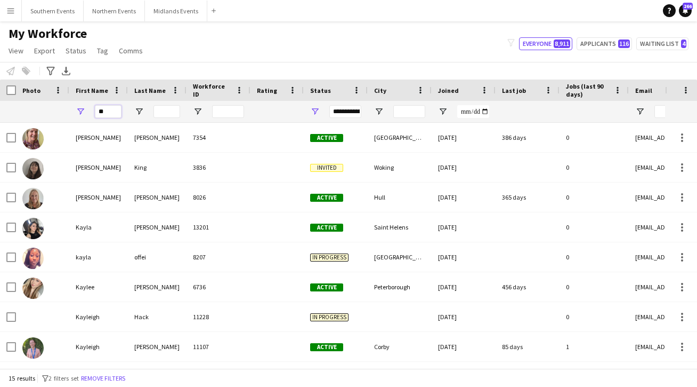
type input "*"
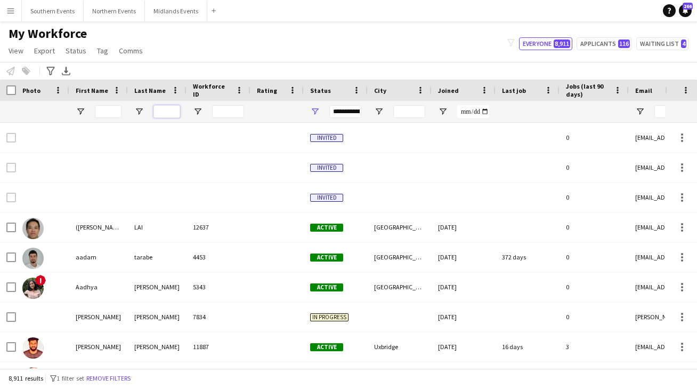
click at [164, 117] on input "Last Name Filter Input" at bounding box center [167, 111] width 27 height 13
type input "*********"
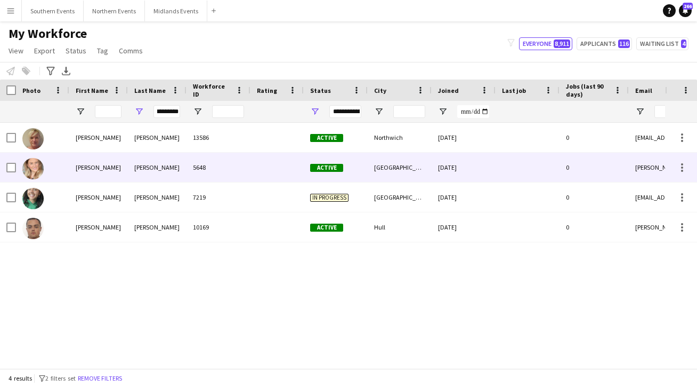
click at [42, 168] on img at bounding box center [32, 168] width 21 height 21
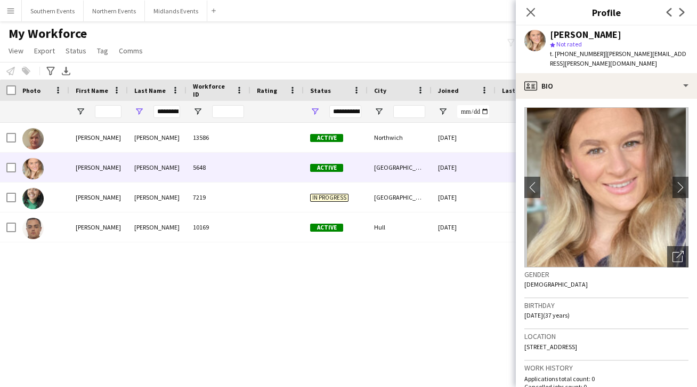
scroll to position [3, 0]
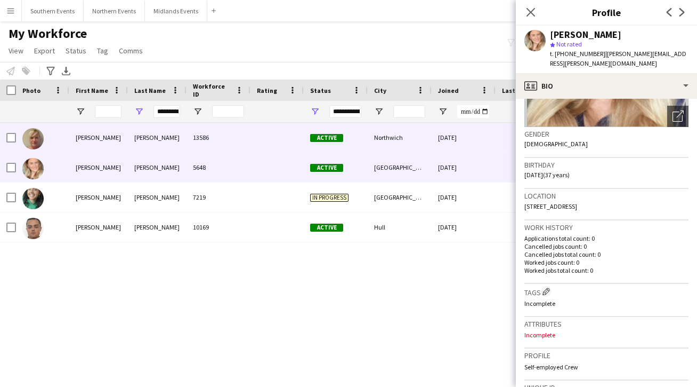
click at [68, 137] on div at bounding box center [42, 137] width 53 height 29
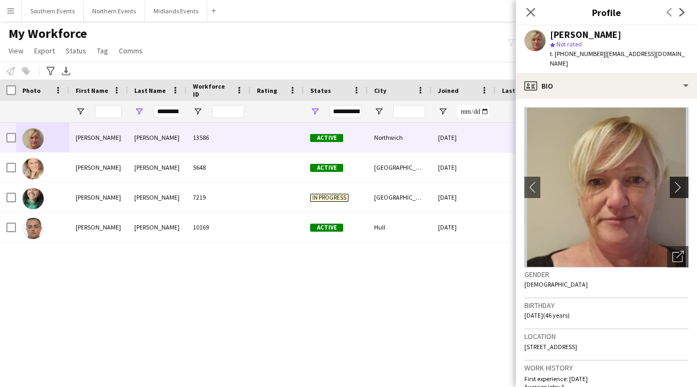
click at [684, 181] on app-icon "chevron-right" at bounding box center [681, 186] width 17 height 11
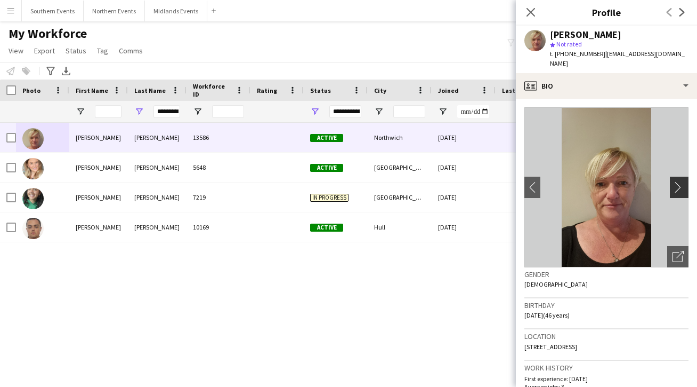
click at [684, 181] on app-icon "chevron-right" at bounding box center [681, 186] width 17 height 11
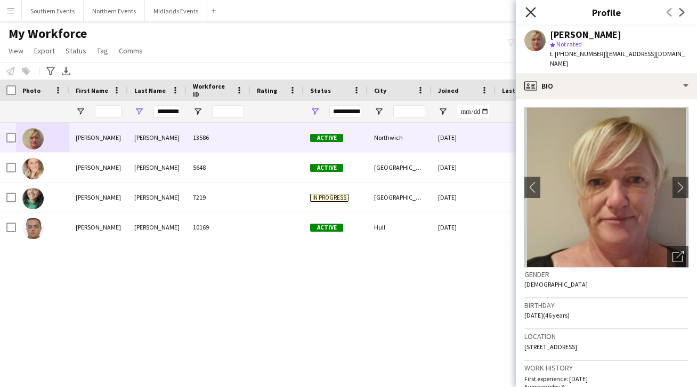
click at [534, 17] on icon "Close pop-in" at bounding box center [531, 12] width 10 height 10
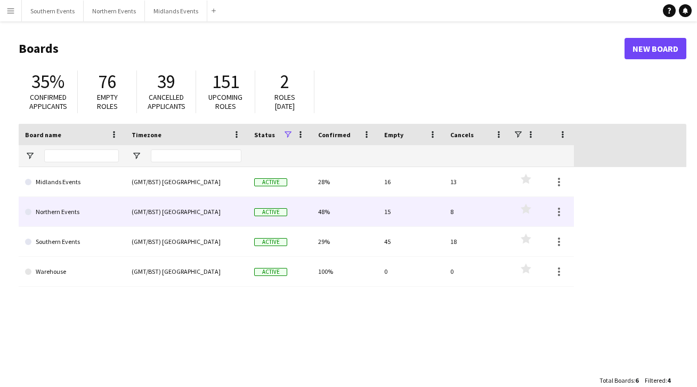
click at [51, 215] on link "Northern Events" at bounding box center [72, 212] width 94 height 30
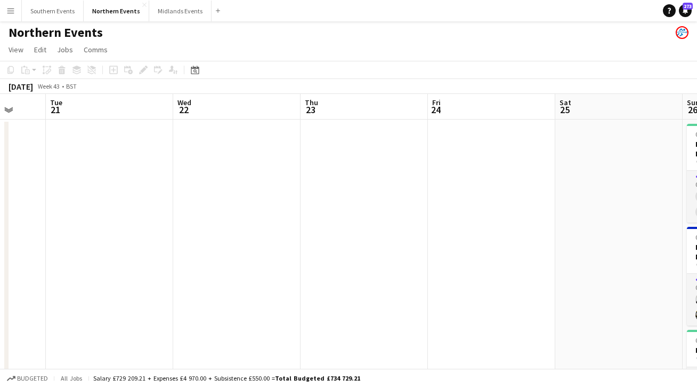
scroll to position [0, 258]
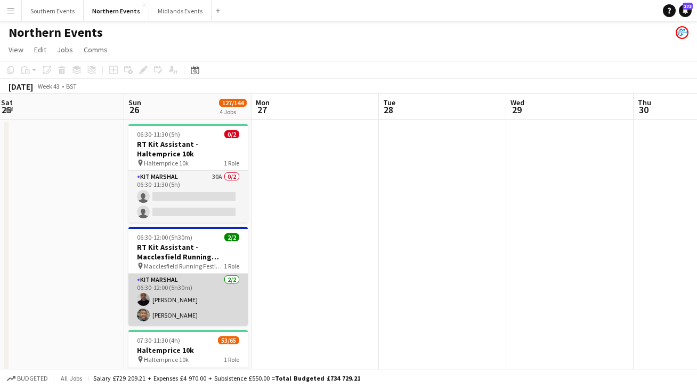
click at [230, 289] on app-card-role "Kit Marshal [DATE] 06:30-12:00 (5h30m) [PERSON_NAME] [PERSON_NAME]" at bounding box center [187, 300] width 119 height 52
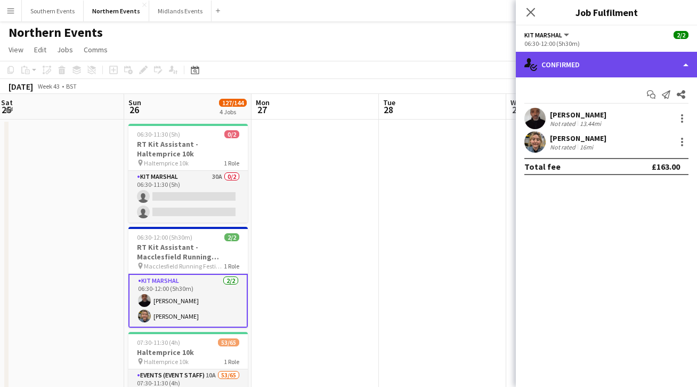
click at [608, 69] on div "single-neutral-actions-check-2 Confirmed" at bounding box center [606, 65] width 181 height 26
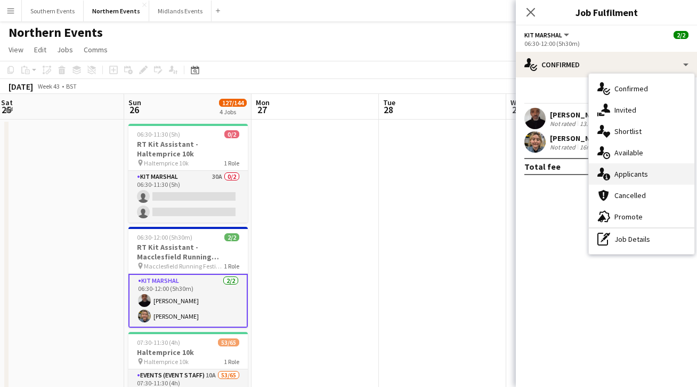
click at [632, 167] on div "single-neutral-actions-information Applicants" at bounding box center [642, 173] width 106 height 21
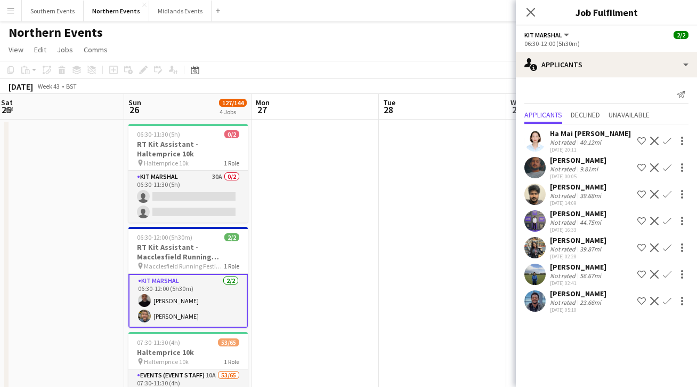
click at [530, 20] on div "Close pop-in" at bounding box center [531, 12] width 30 height 25
click at [531, 15] on icon "Close pop-in" at bounding box center [531, 12] width 10 height 10
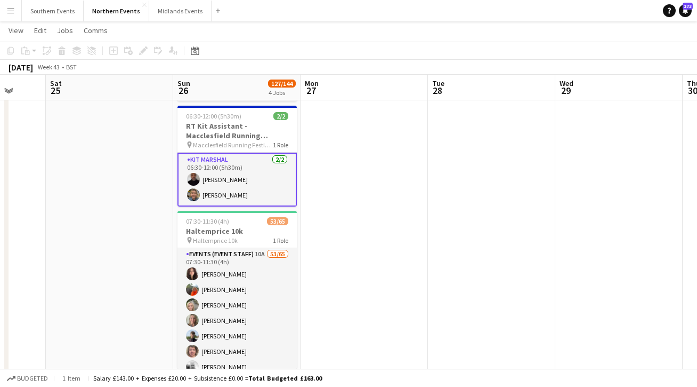
scroll to position [105, 0]
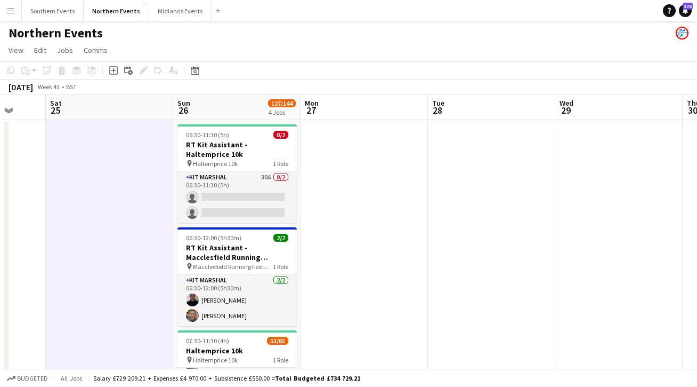
scroll to position [0, 0]
